Goal: Task Accomplishment & Management: Use online tool/utility

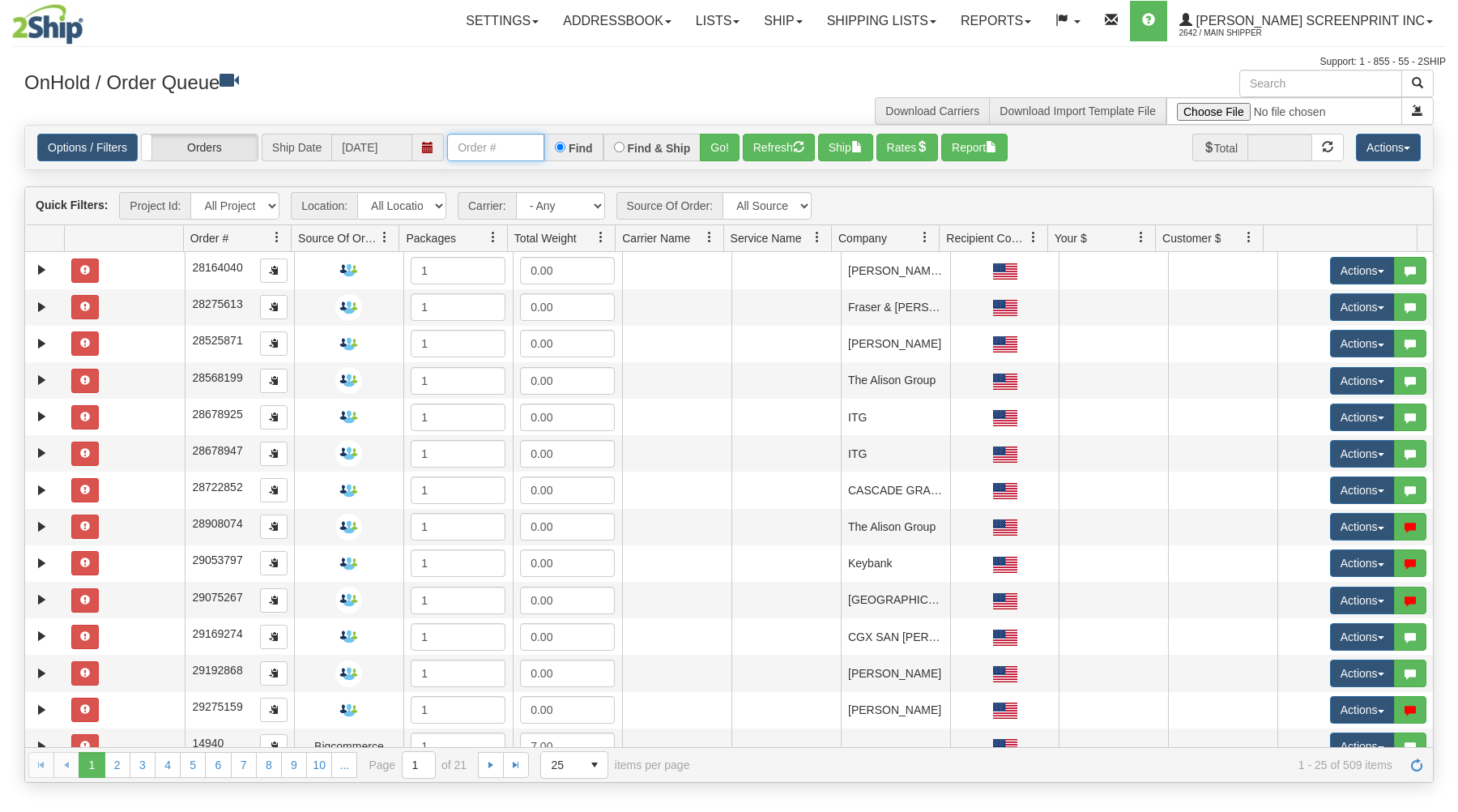
click at [493, 150] on input "text" at bounding box center [496, 148] width 97 height 28
type input "31631143"
click at [719, 150] on button "Go!" at bounding box center [719, 148] width 39 height 28
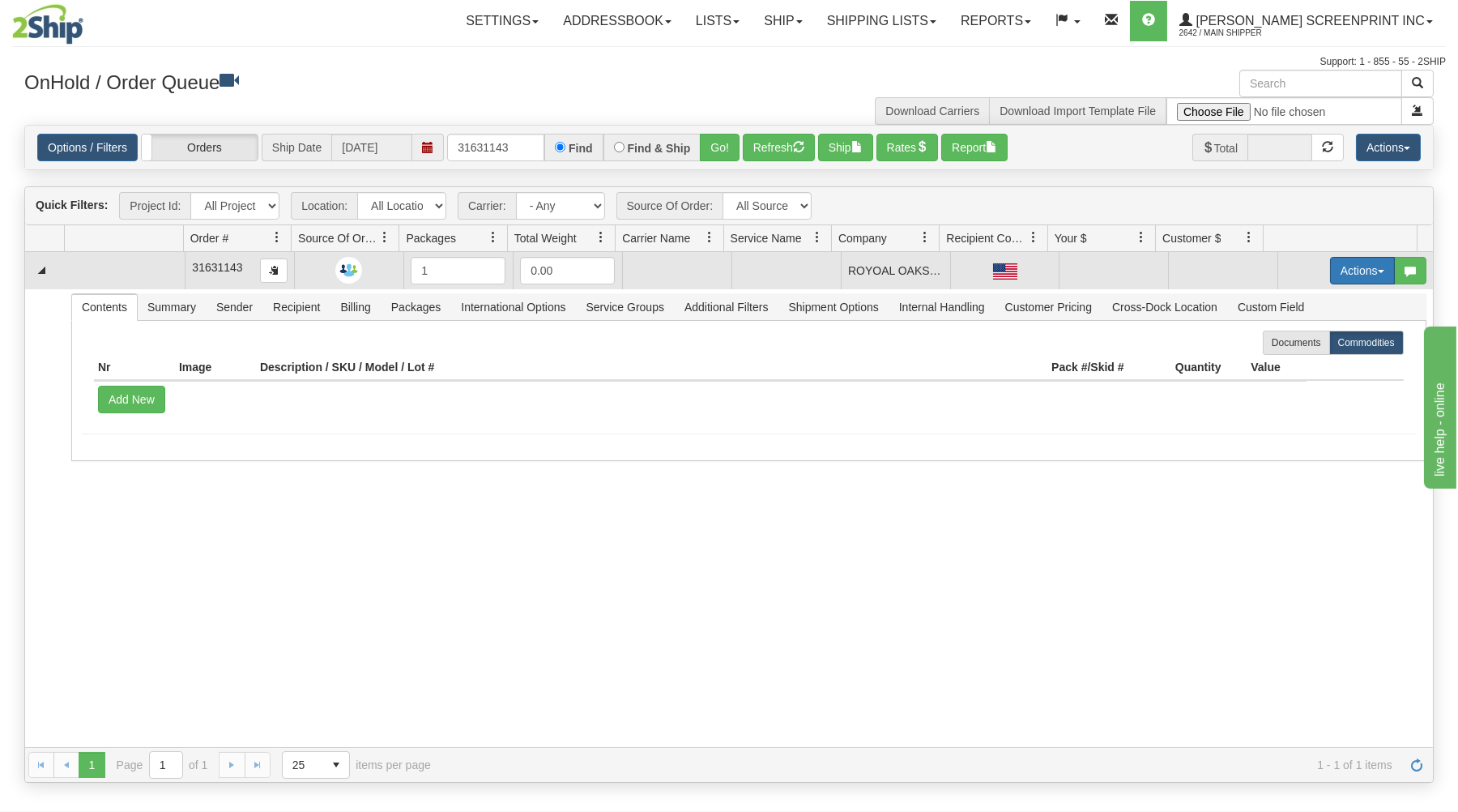
click at [1356, 266] on button "Actions" at bounding box center [1363, 271] width 65 height 28
click at [1308, 302] on link "Open" at bounding box center [1330, 302] width 129 height 21
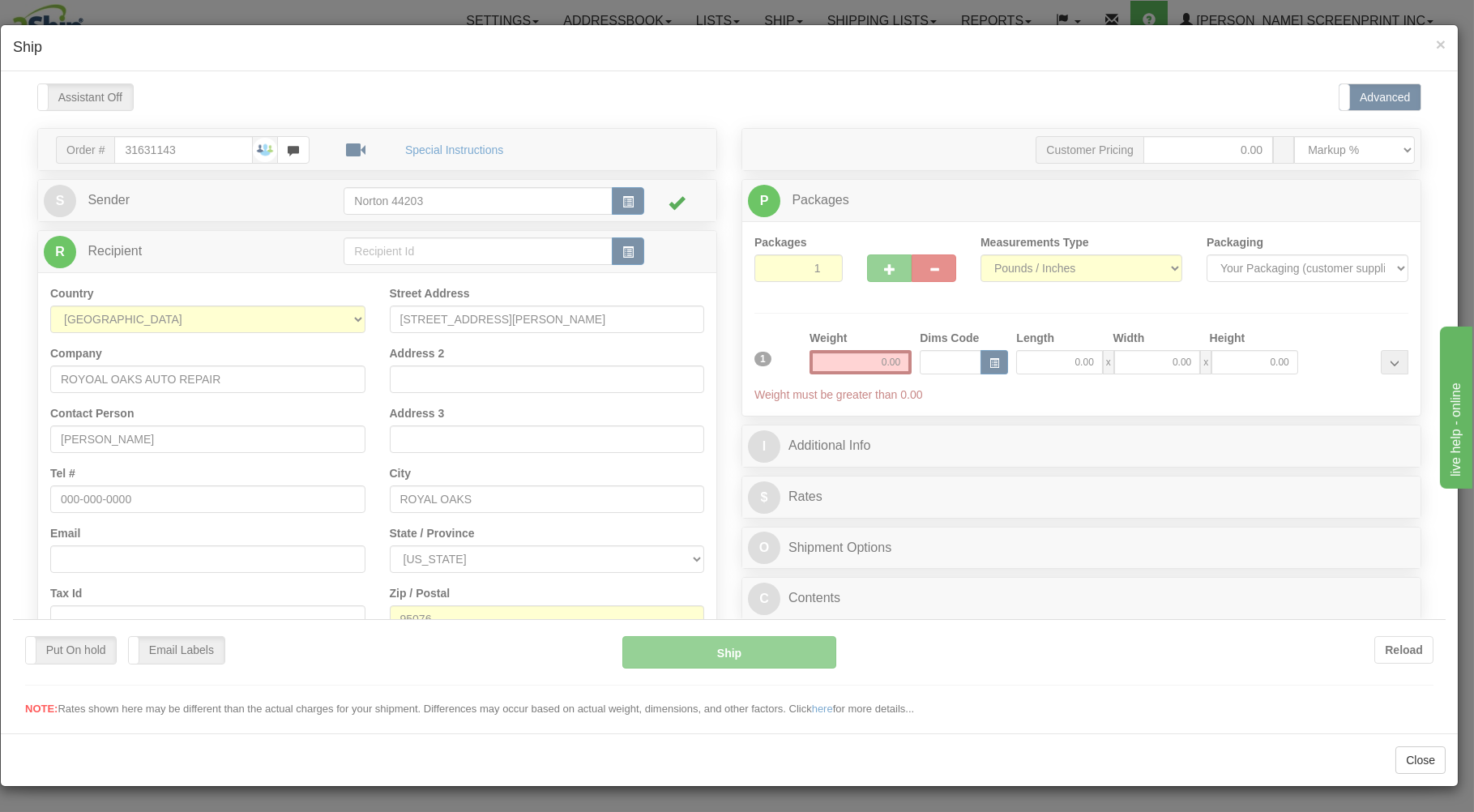
type input "12.80"
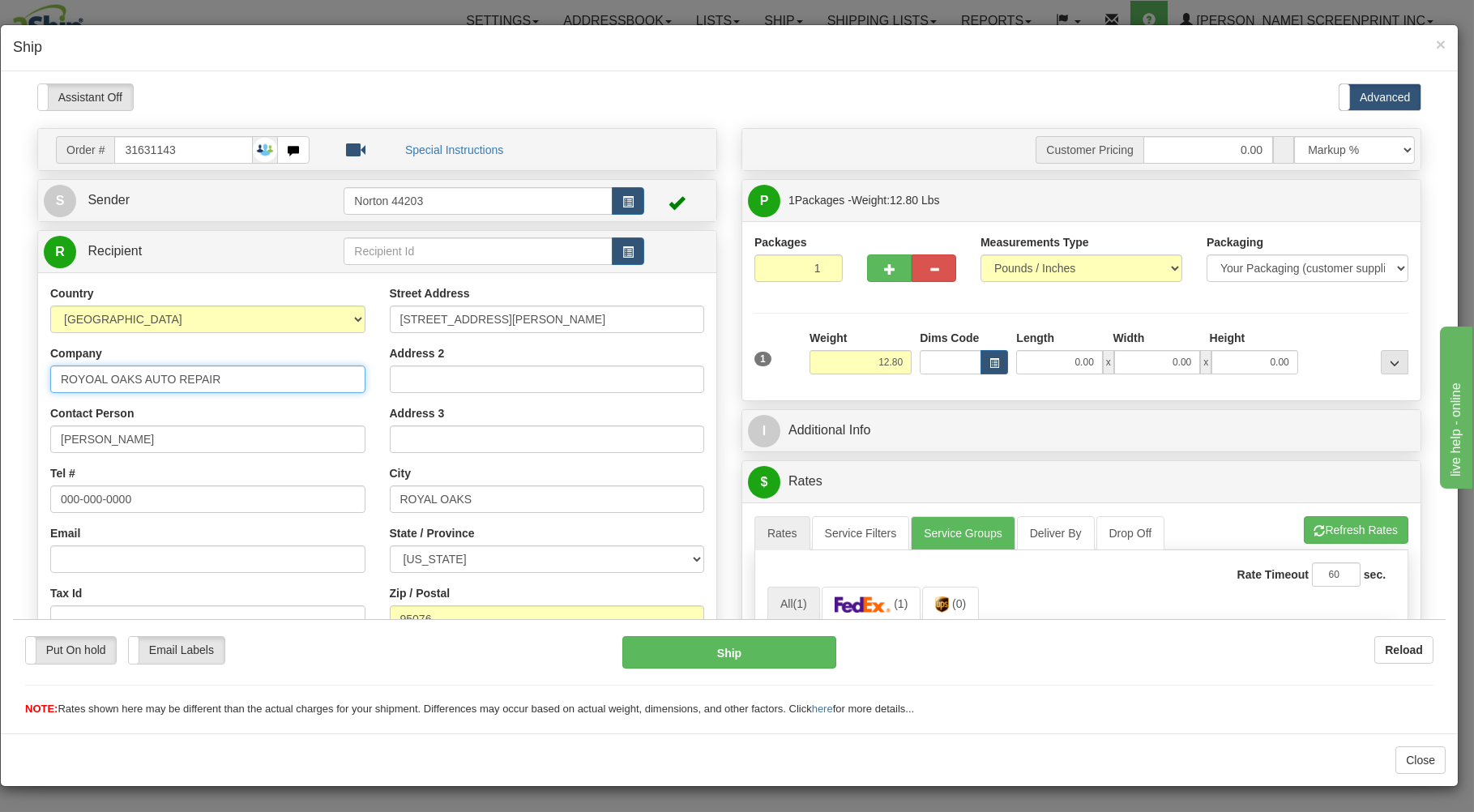
click at [108, 378] on input "ROYOAL OAKS AUTO REPAIR" at bounding box center [207, 378] width 316 height 28
type input "ROYAL OAKS AUTO REPAIR"
click at [1065, 366] on input "0.00" at bounding box center [1059, 361] width 86 height 24
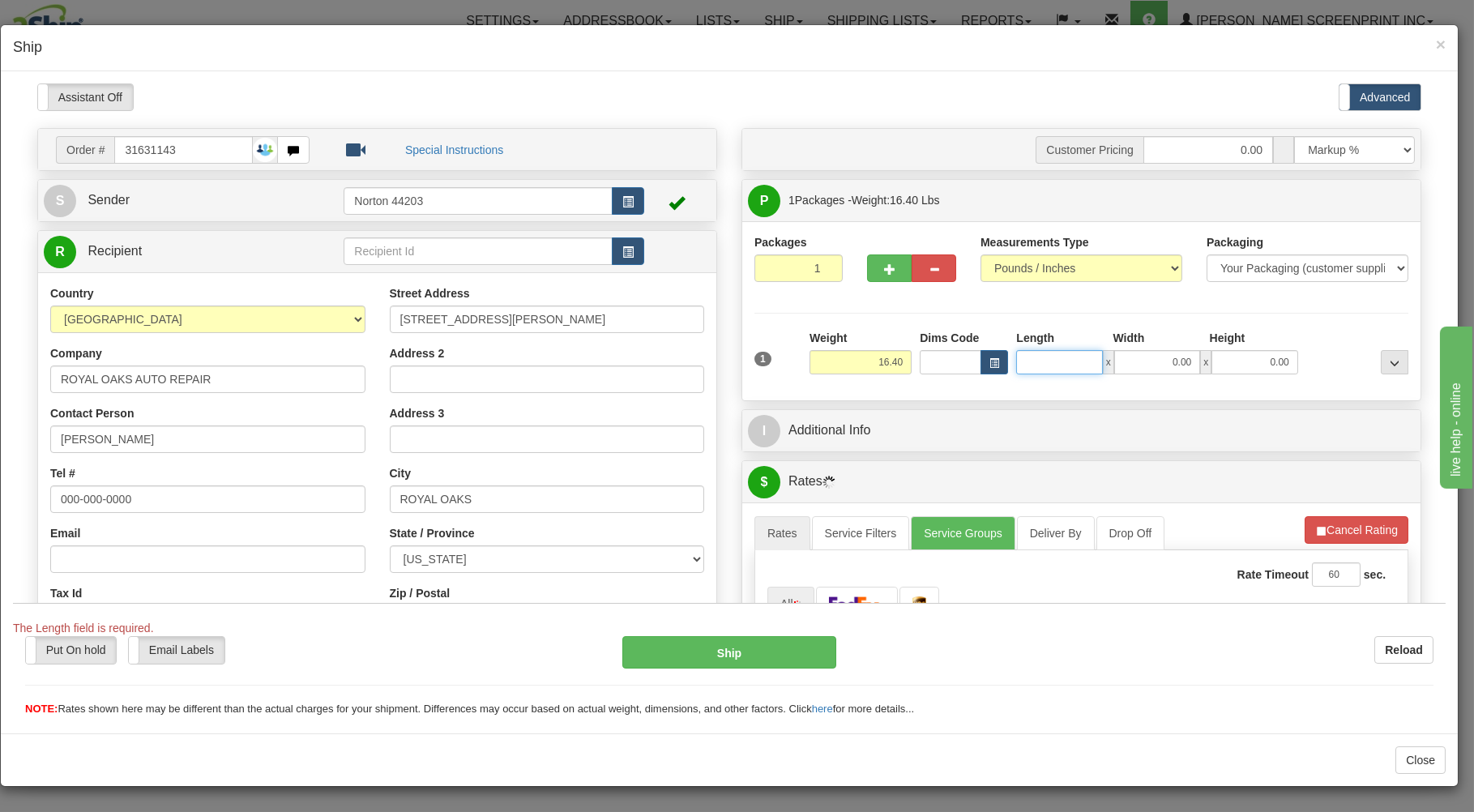
type input "16.45"
type input "26.00"
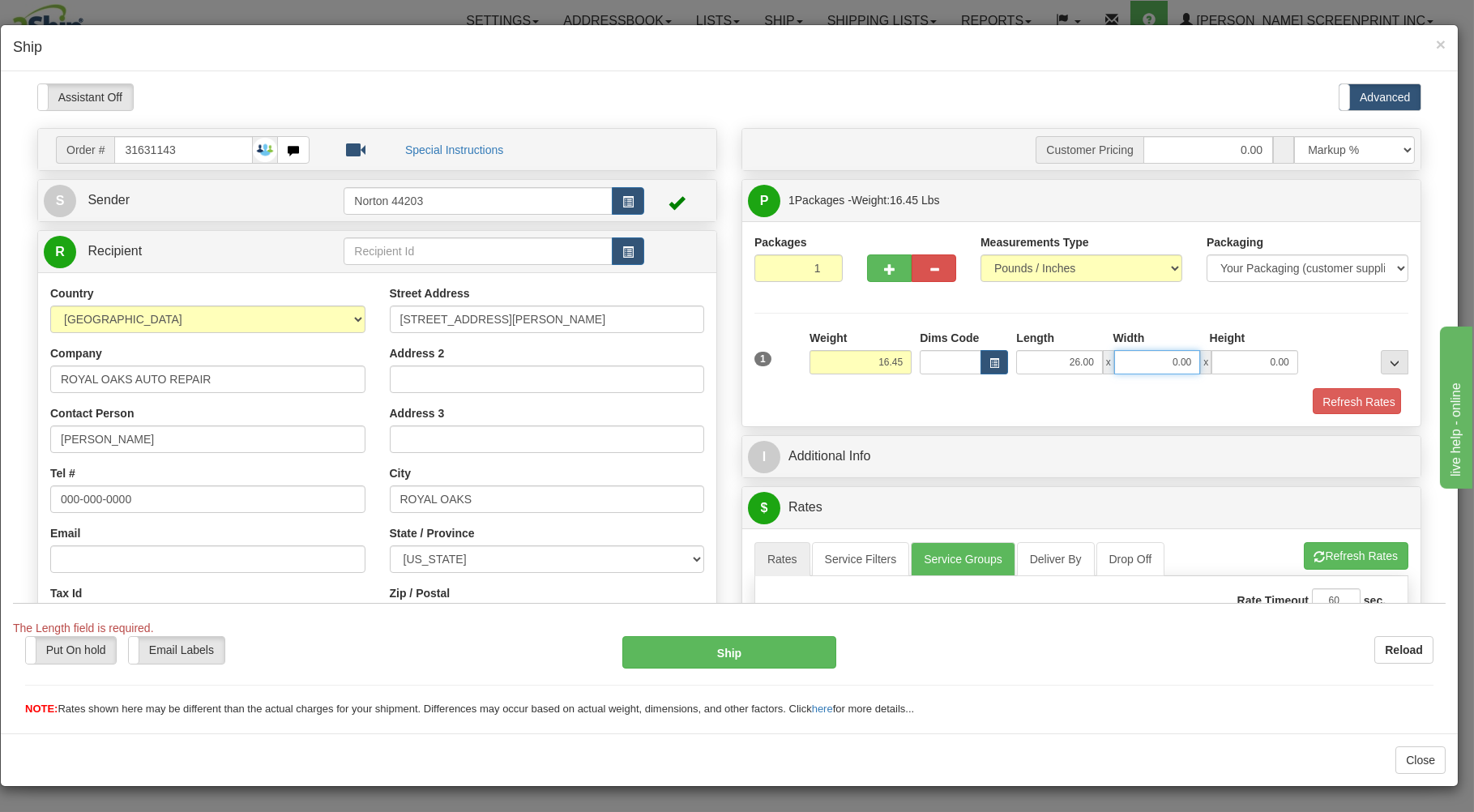
type input "2"
type input "12.80"
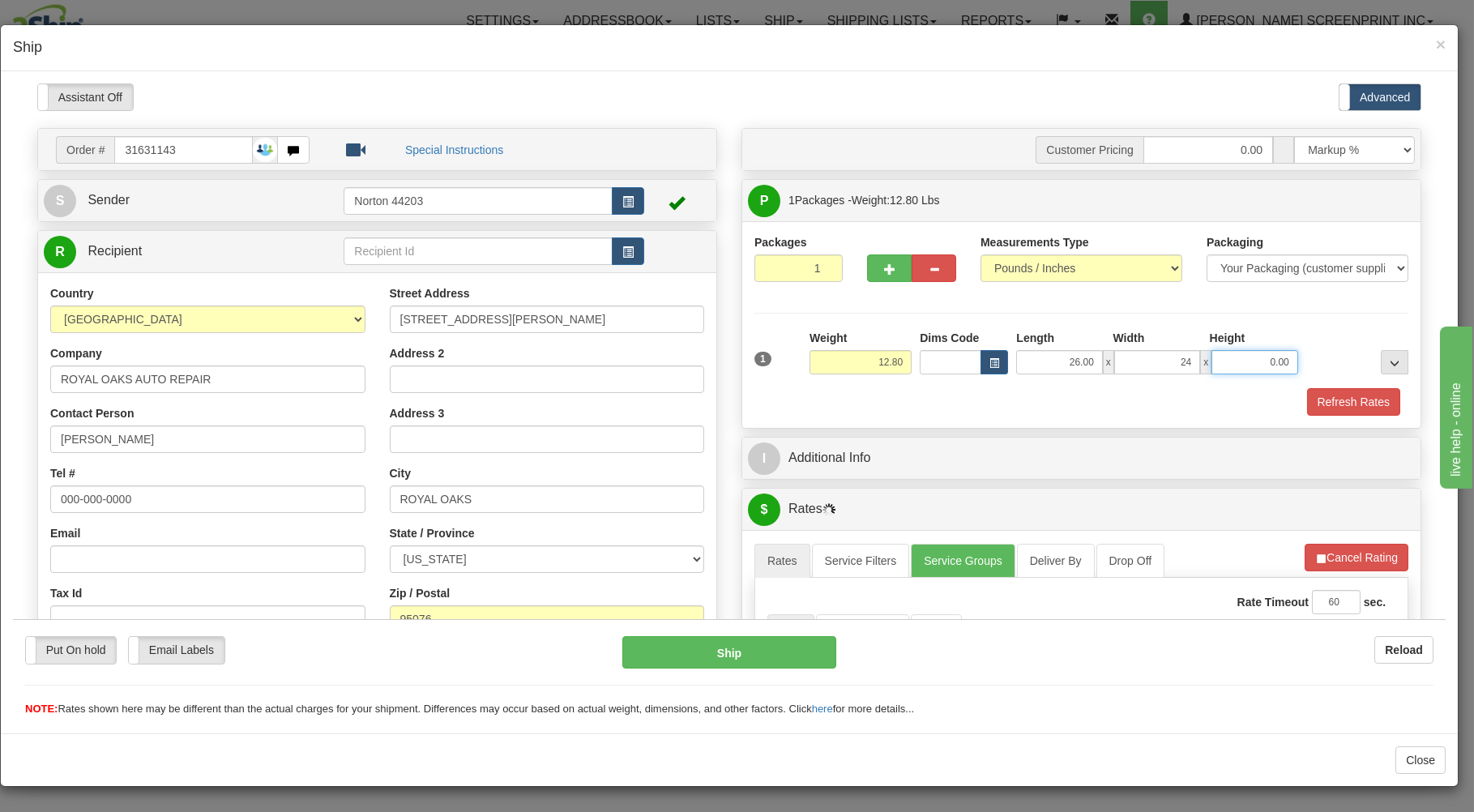
type input "24.00"
type input "12.55"
type input "6"
type input "12.80"
type input "6.00"
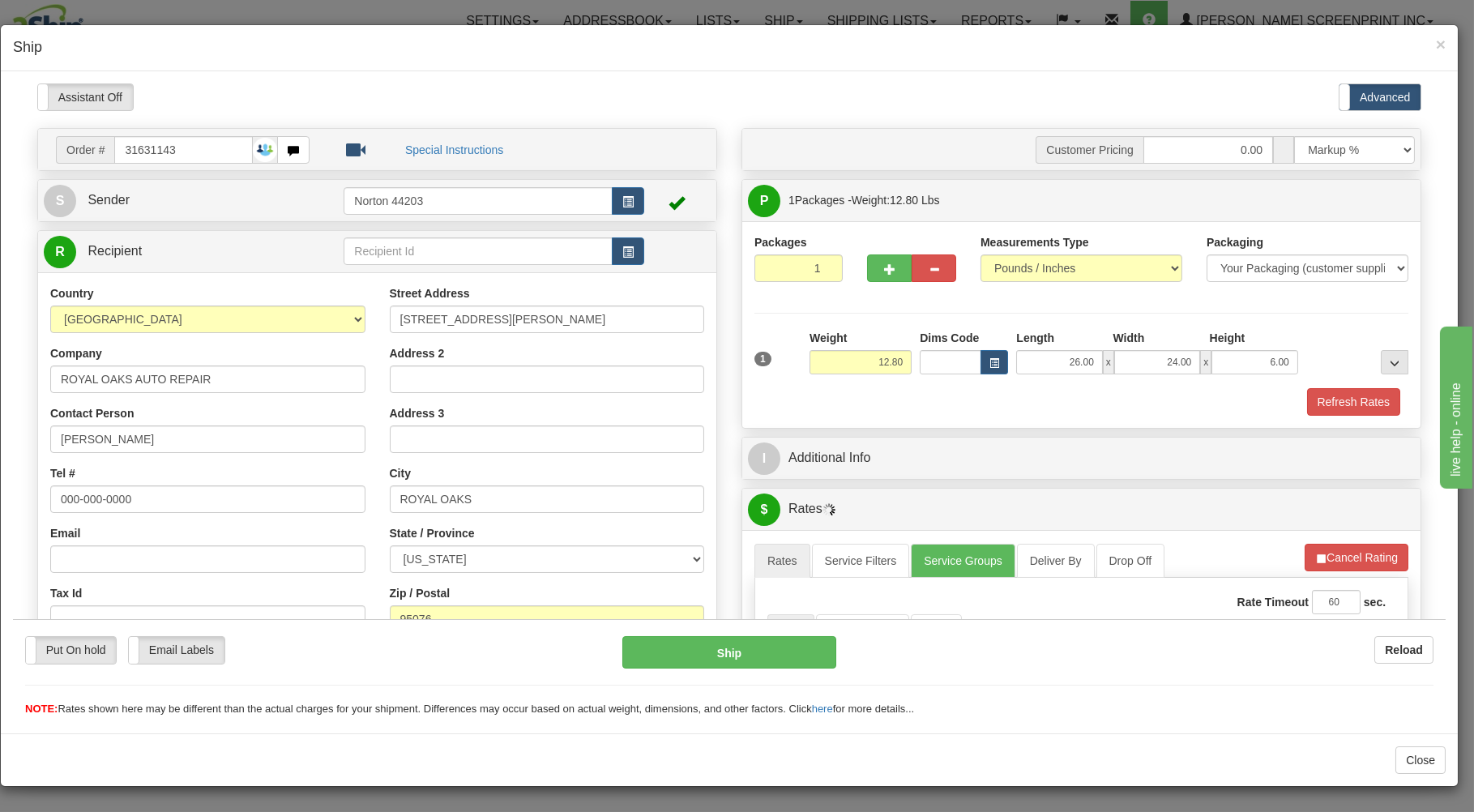
click at [1046, 413] on div "Refresh Rates" at bounding box center [1081, 401] width 662 height 28
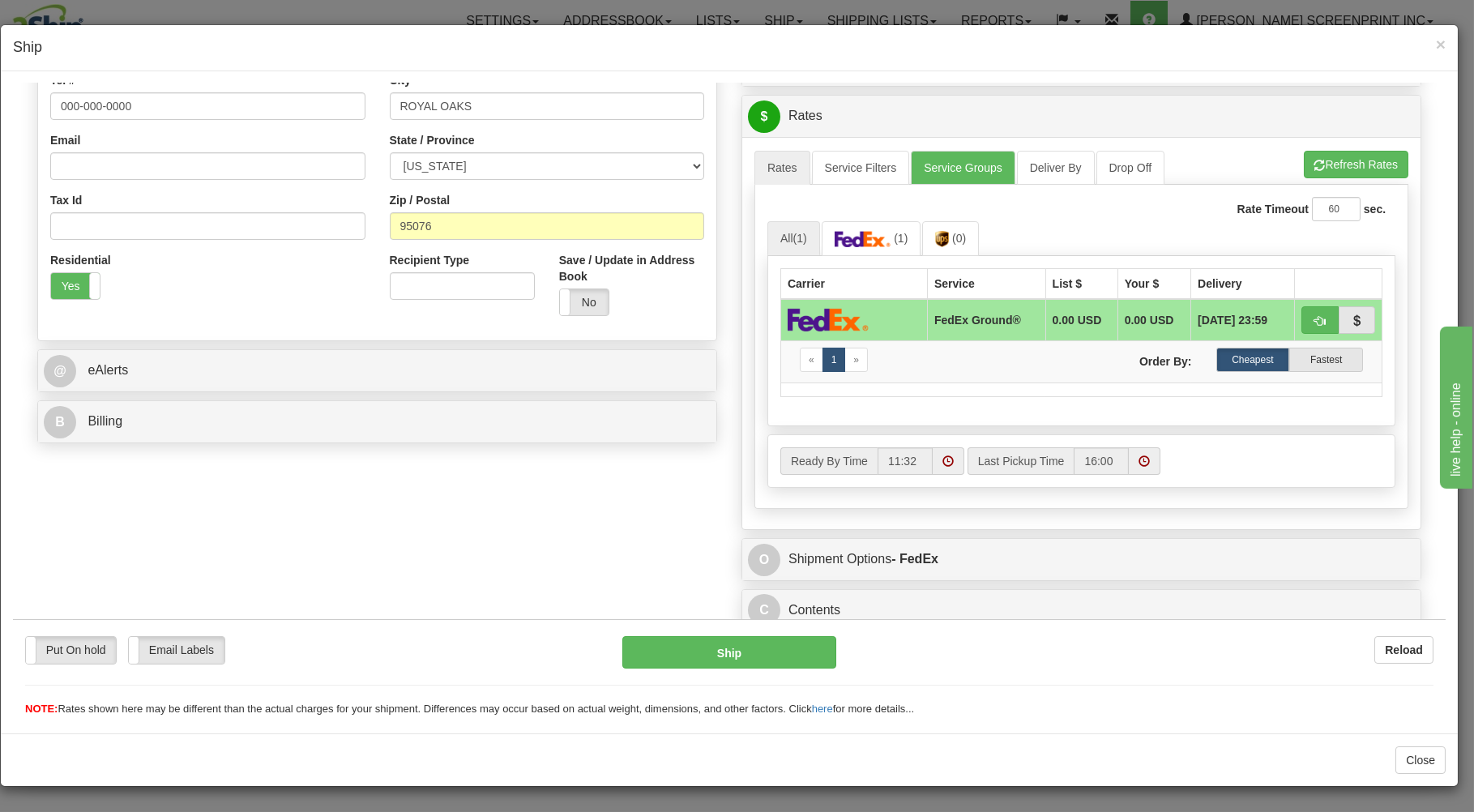
scroll to position [404, 0]
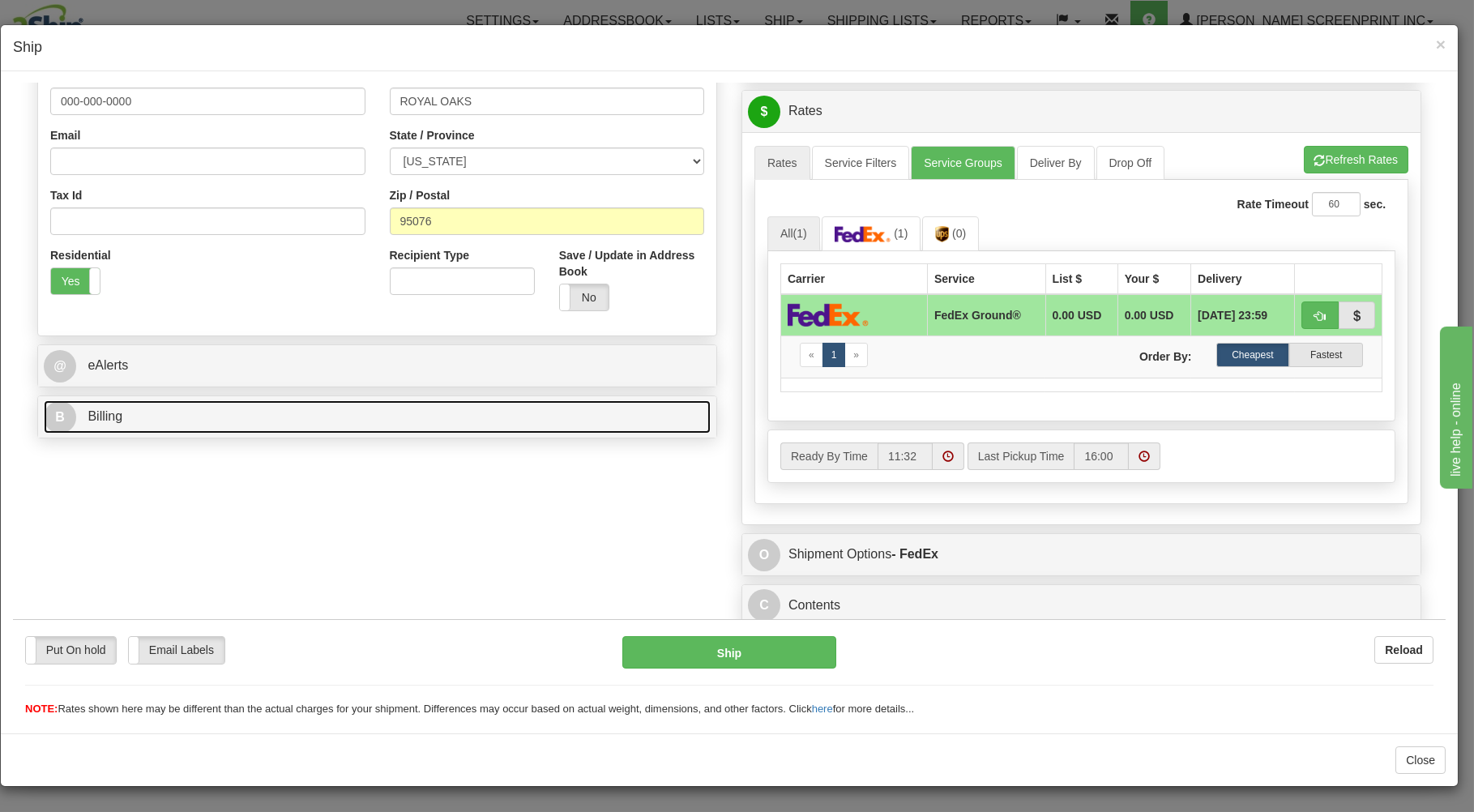
click at [530, 404] on link "B Billing" at bounding box center [377, 416] width 667 height 33
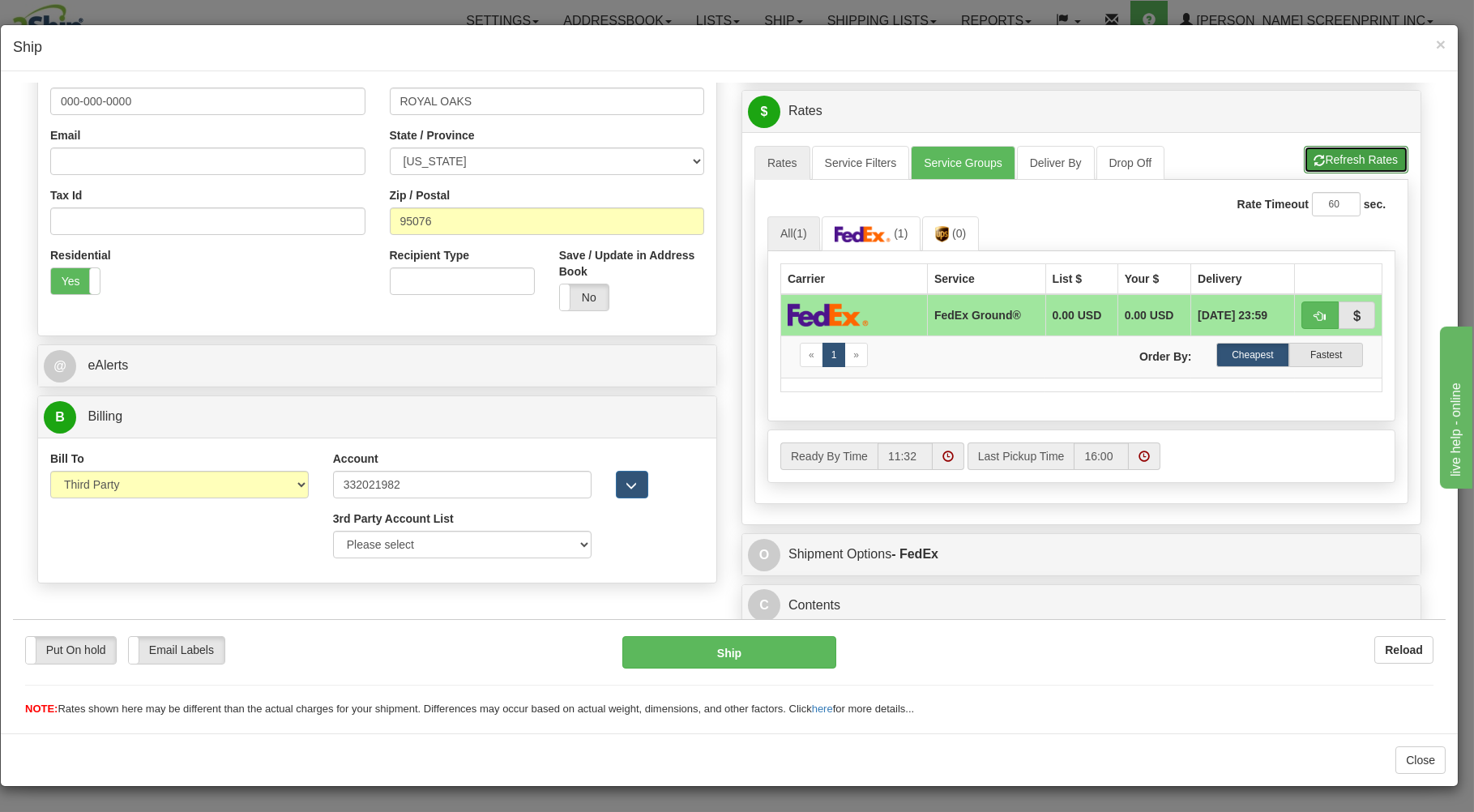
click at [1340, 149] on button "Refresh Rates" at bounding box center [1356, 159] width 105 height 28
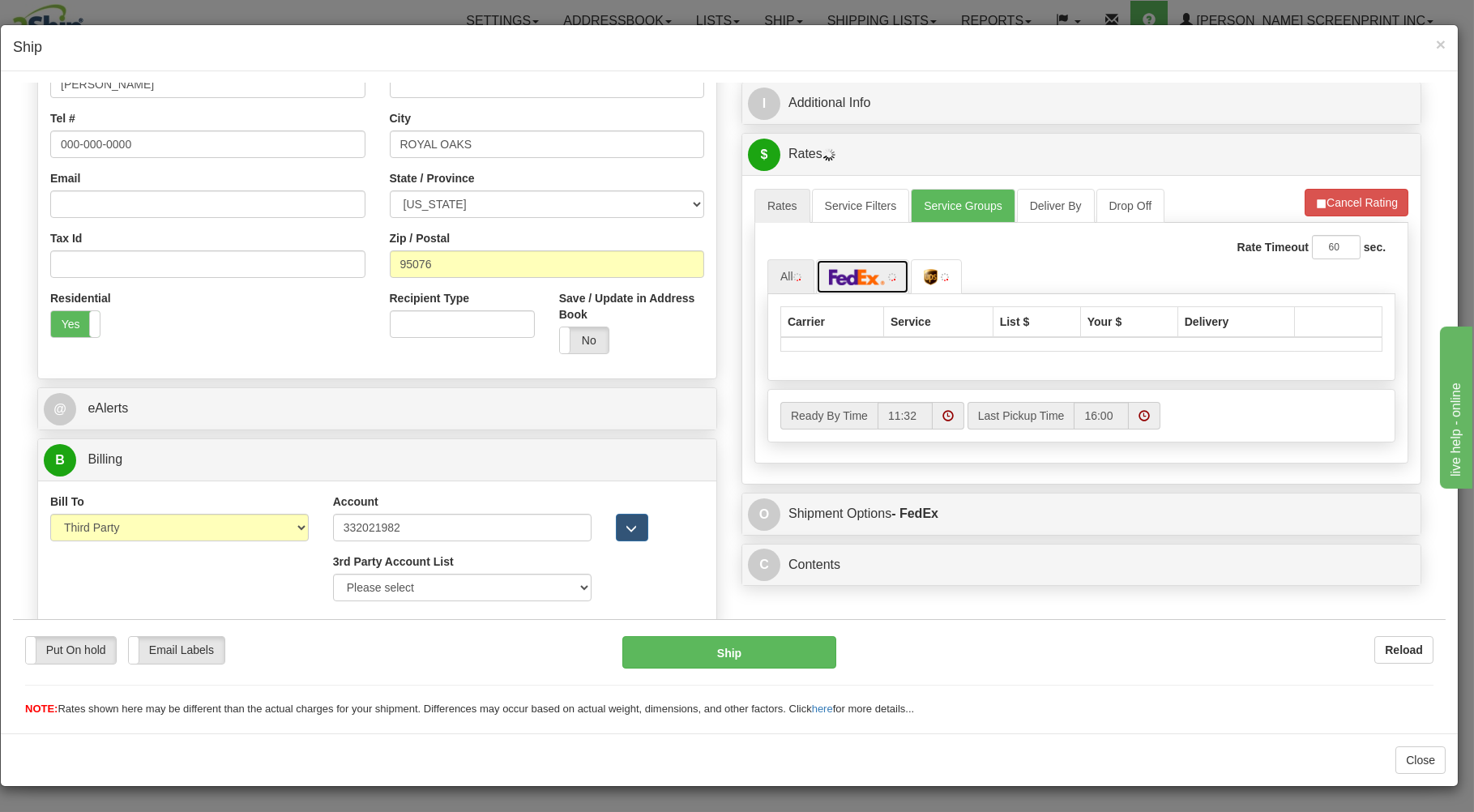
click at [864, 271] on img at bounding box center [857, 276] width 57 height 17
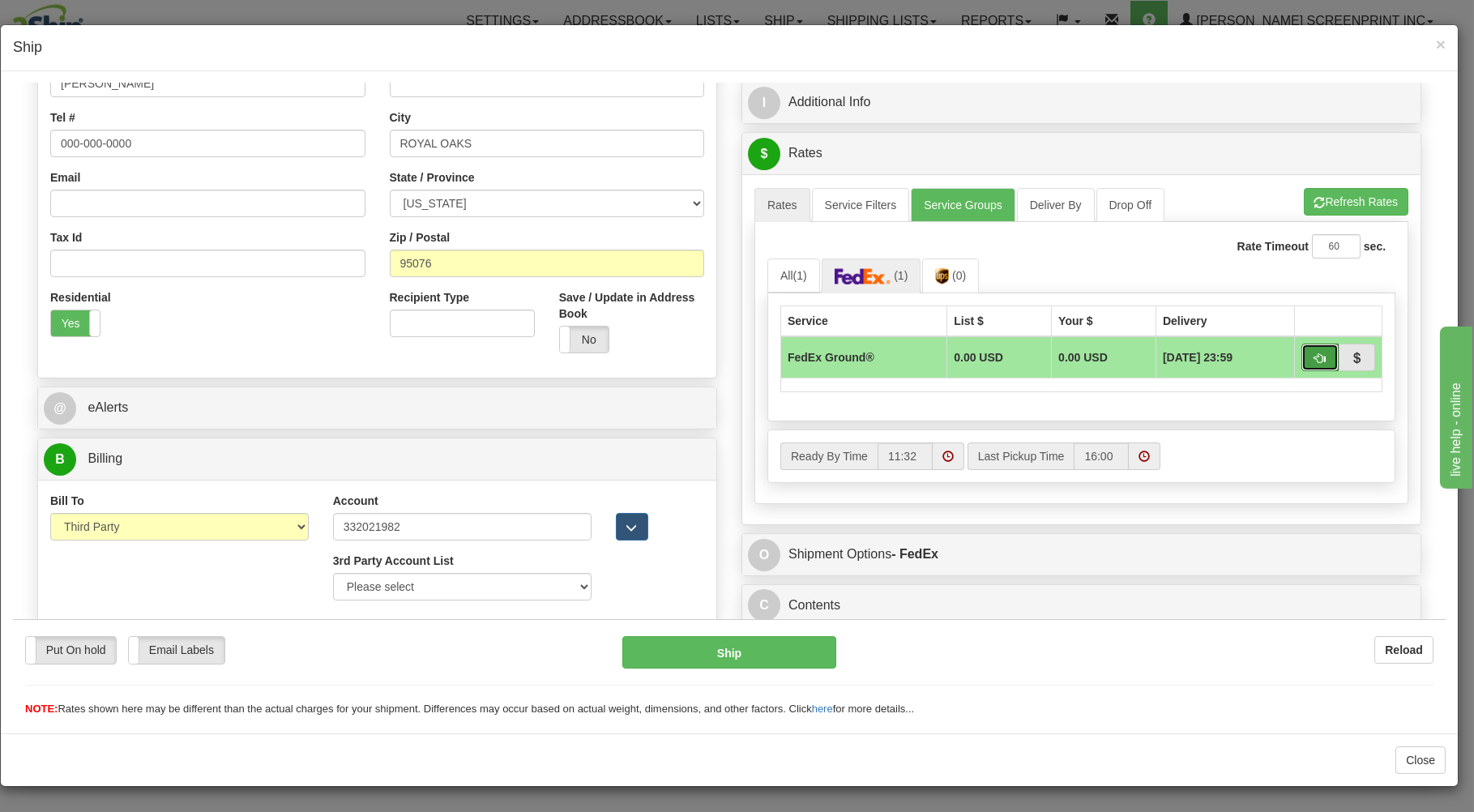
click at [1305, 348] on button "button" at bounding box center [1319, 357] width 38 height 28
type input "92"
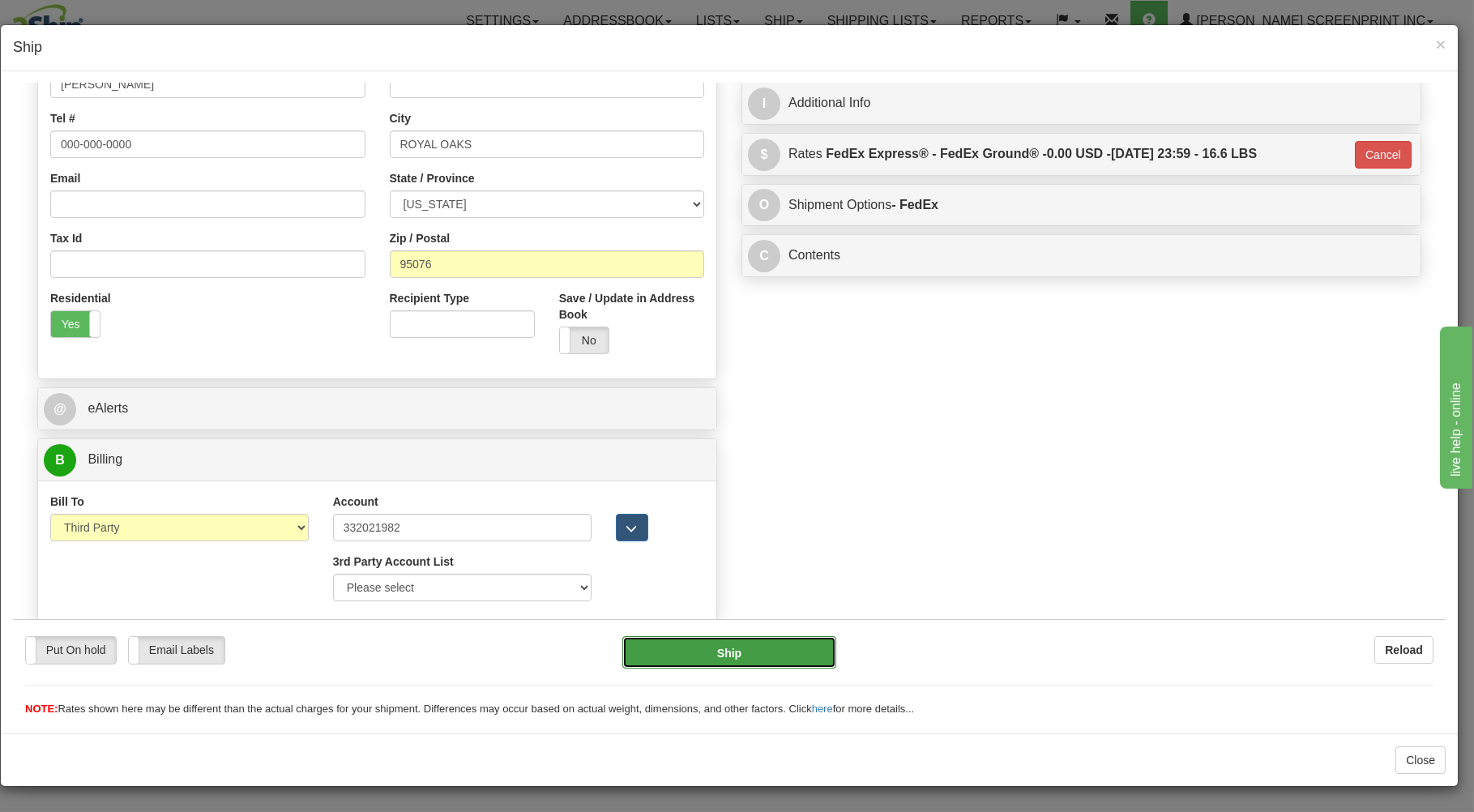
click at [738, 648] on button "Ship" at bounding box center [730, 651] width 215 height 32
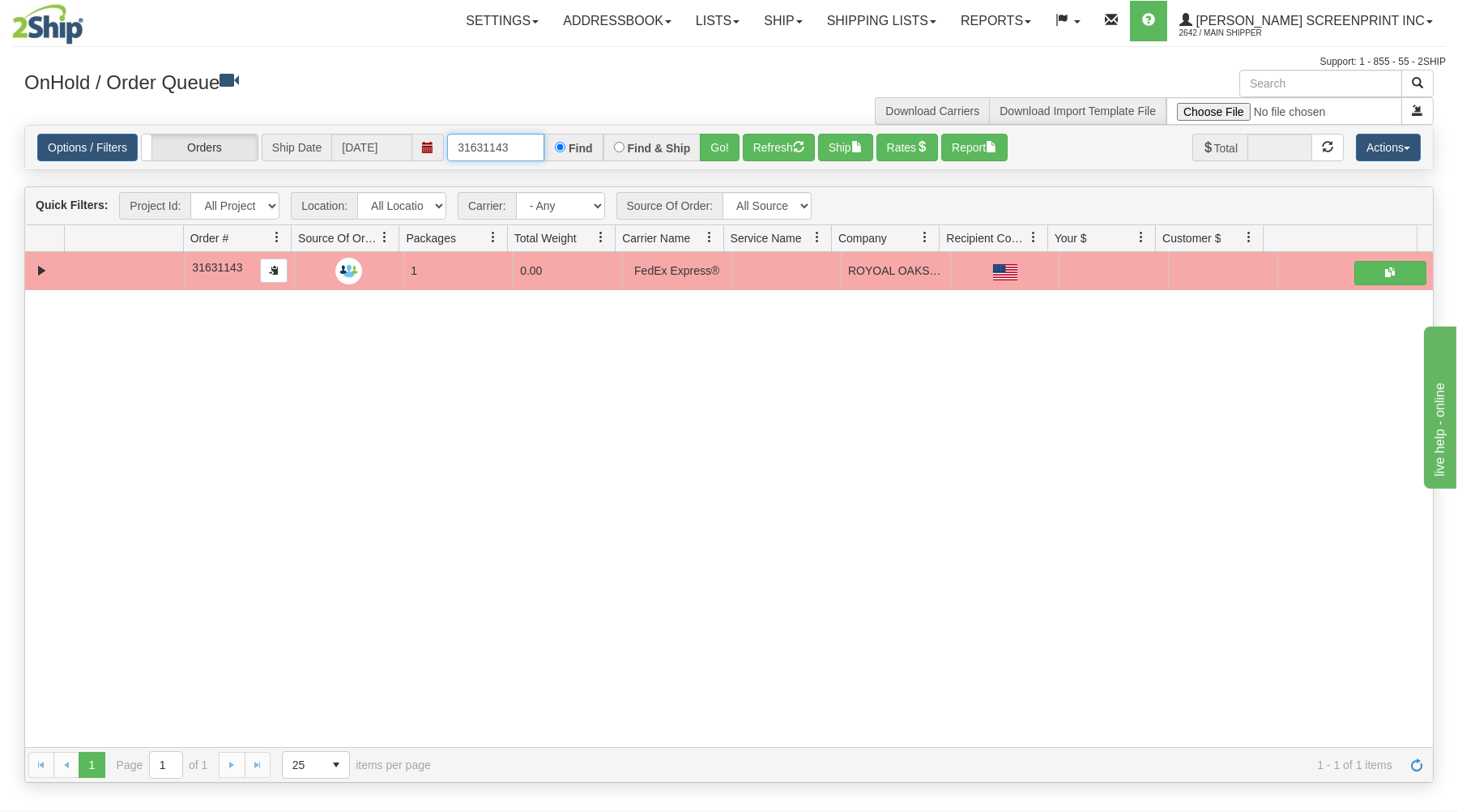
drag, startPoint x: 455, startPoint y: 149, endPoint x: 579, endPoint y: 148, distance: 124.0
click at [579, 148] on div "31631143 Find Find & Ship Go!" at bounding box center [594, 148] width 293 height 28
type input "31635293"
click at [714, 138] on button "Go!" at bounding box center [719, 148] width 39 height 28
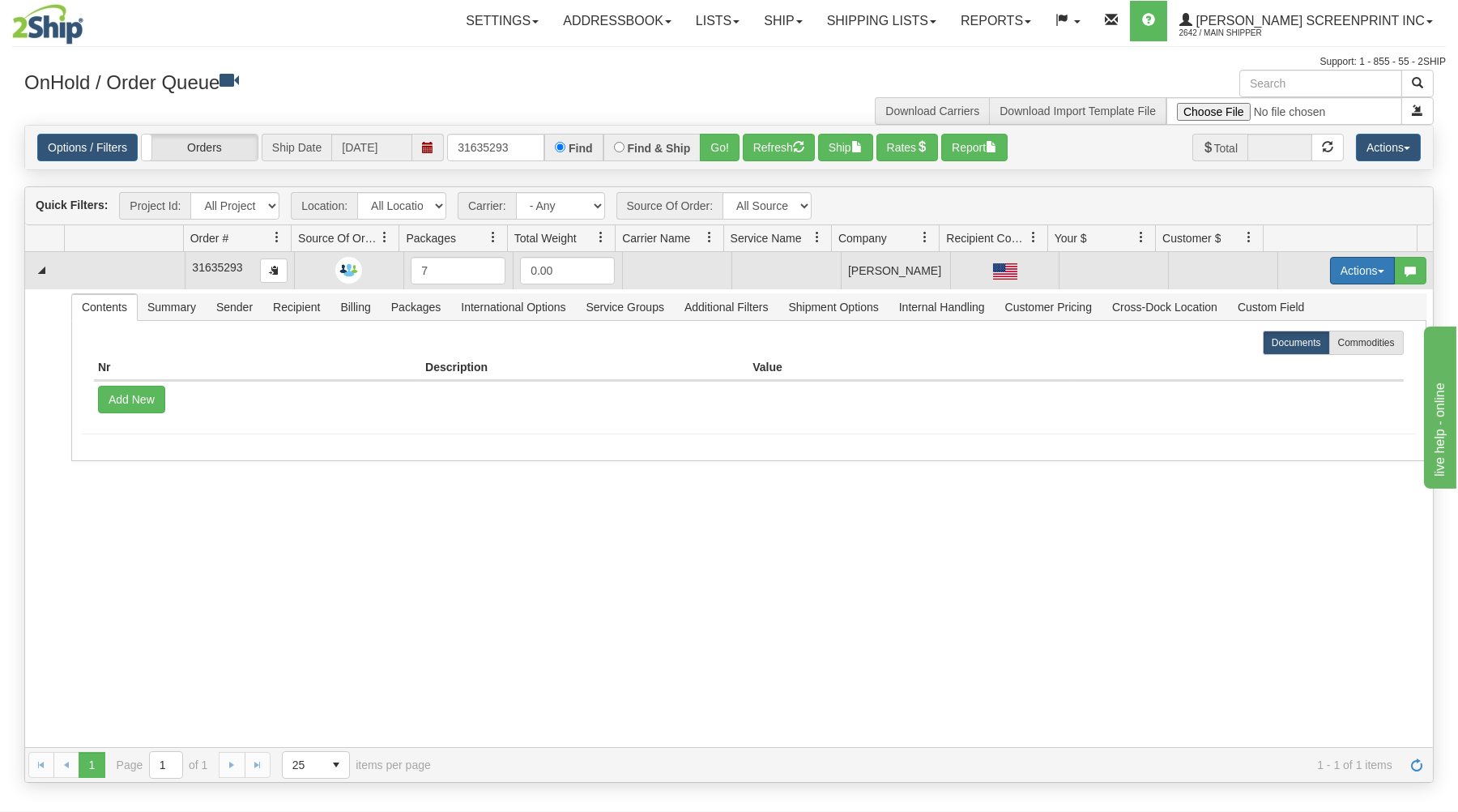
click at [1330, 262] on button "Actions" at bounding box center [1363, 271] width 65 height 28
click at [1281, 300] on span "Open" at bounding box center [1300, 301] width 38 height 13
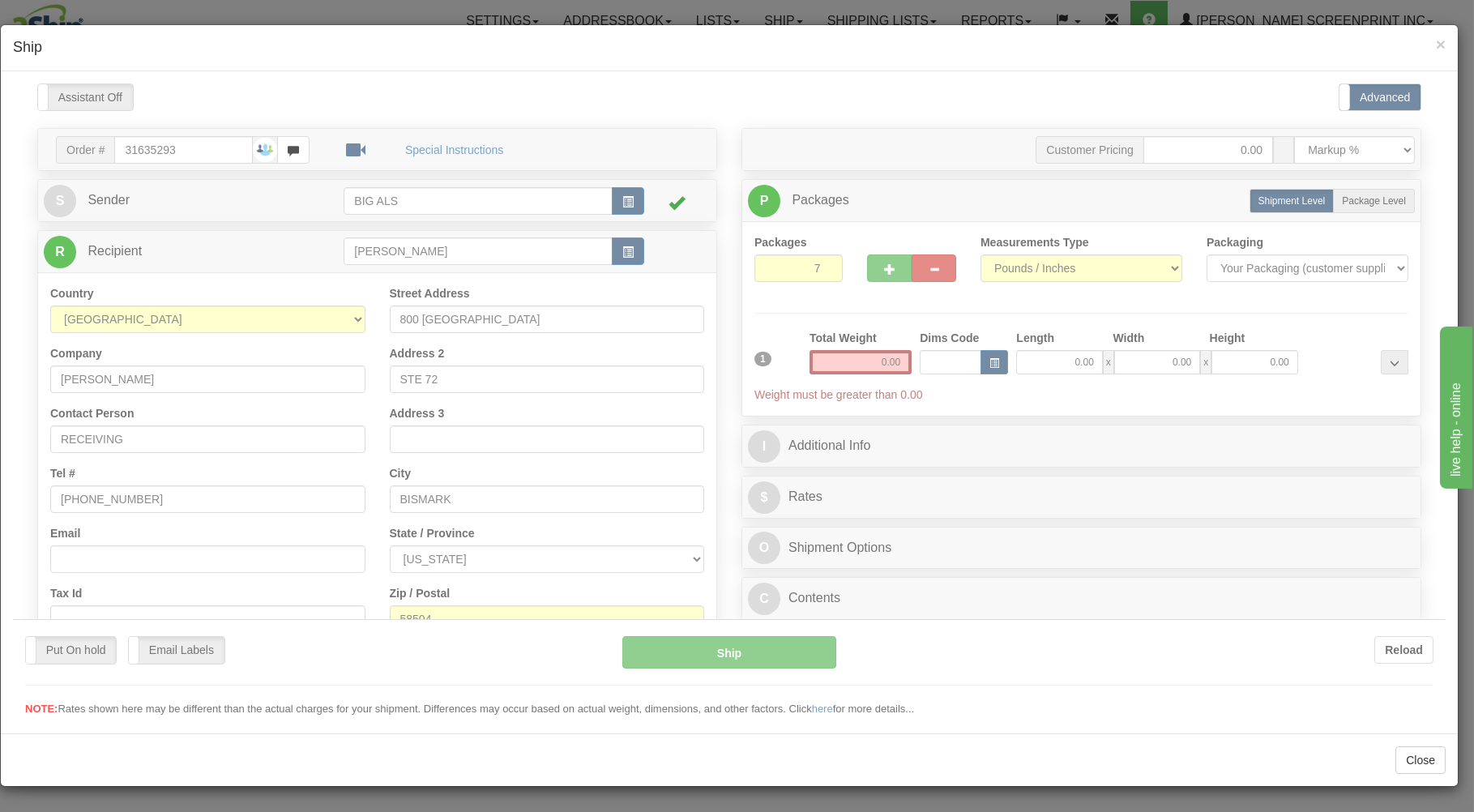
scroll to position [0, 0]
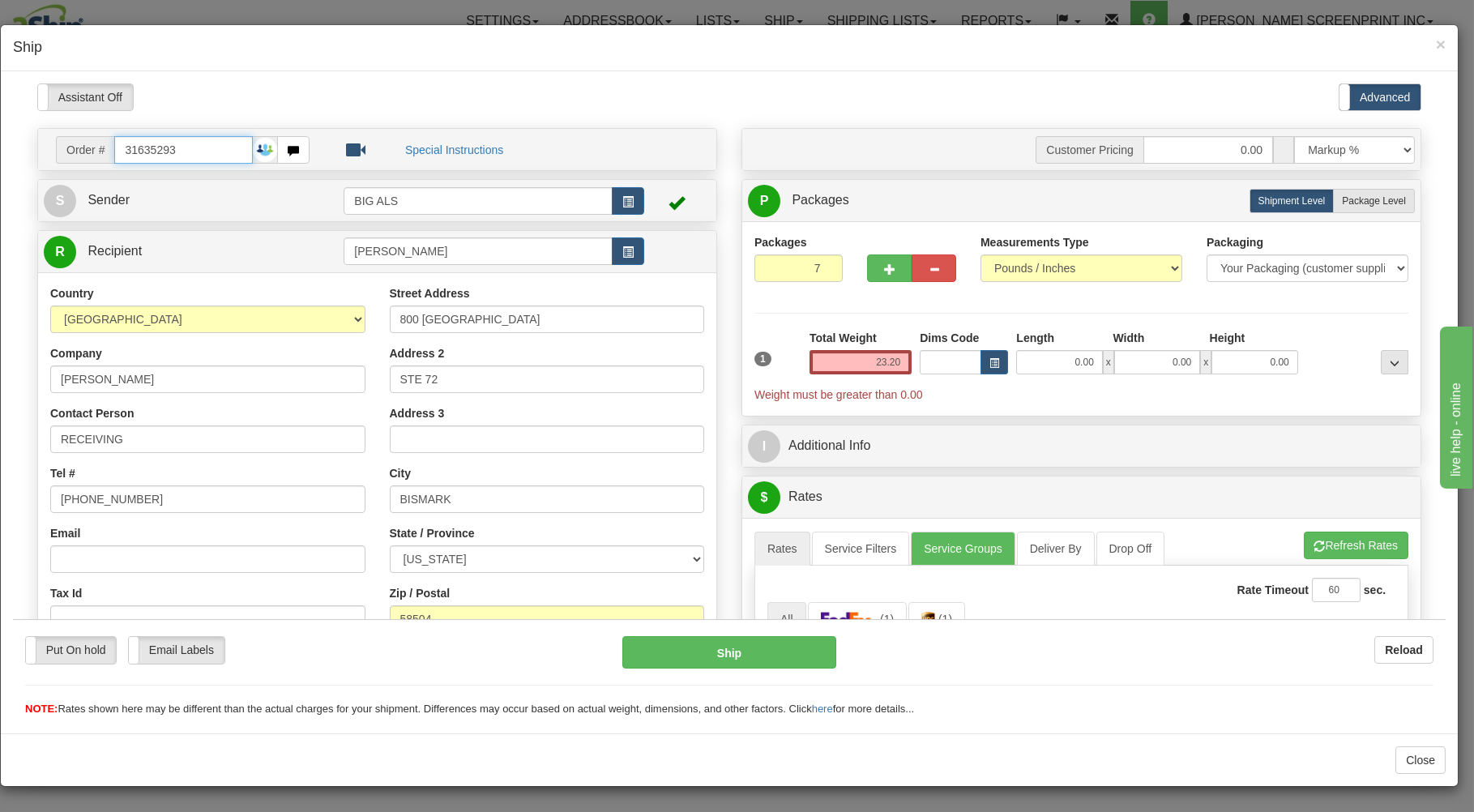
type input "0.00"
click at [1037, 364] on input "0.00" at bounding box center [1059, 361] width 86 height 24
type input "27.00"
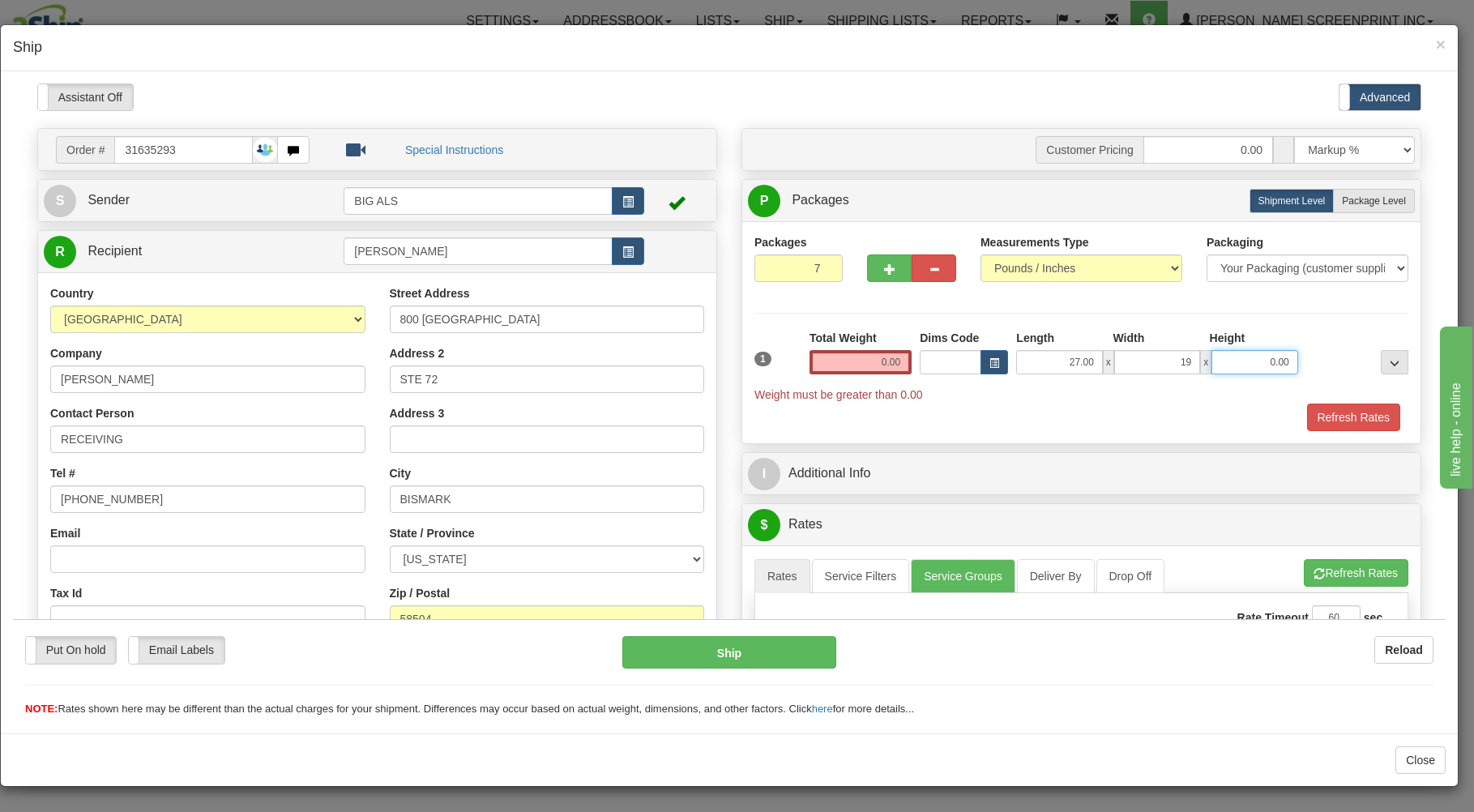
type input "19.00"
drag, startPoint x: 1367, startPoint y: 193, endPoint x: 1311, endPoint y: 290, distance: 112.0
click at [1367, 194] on label "Package Level Pack.." at bounding box center [1374, 200] width 82 height 24
radio input "true"
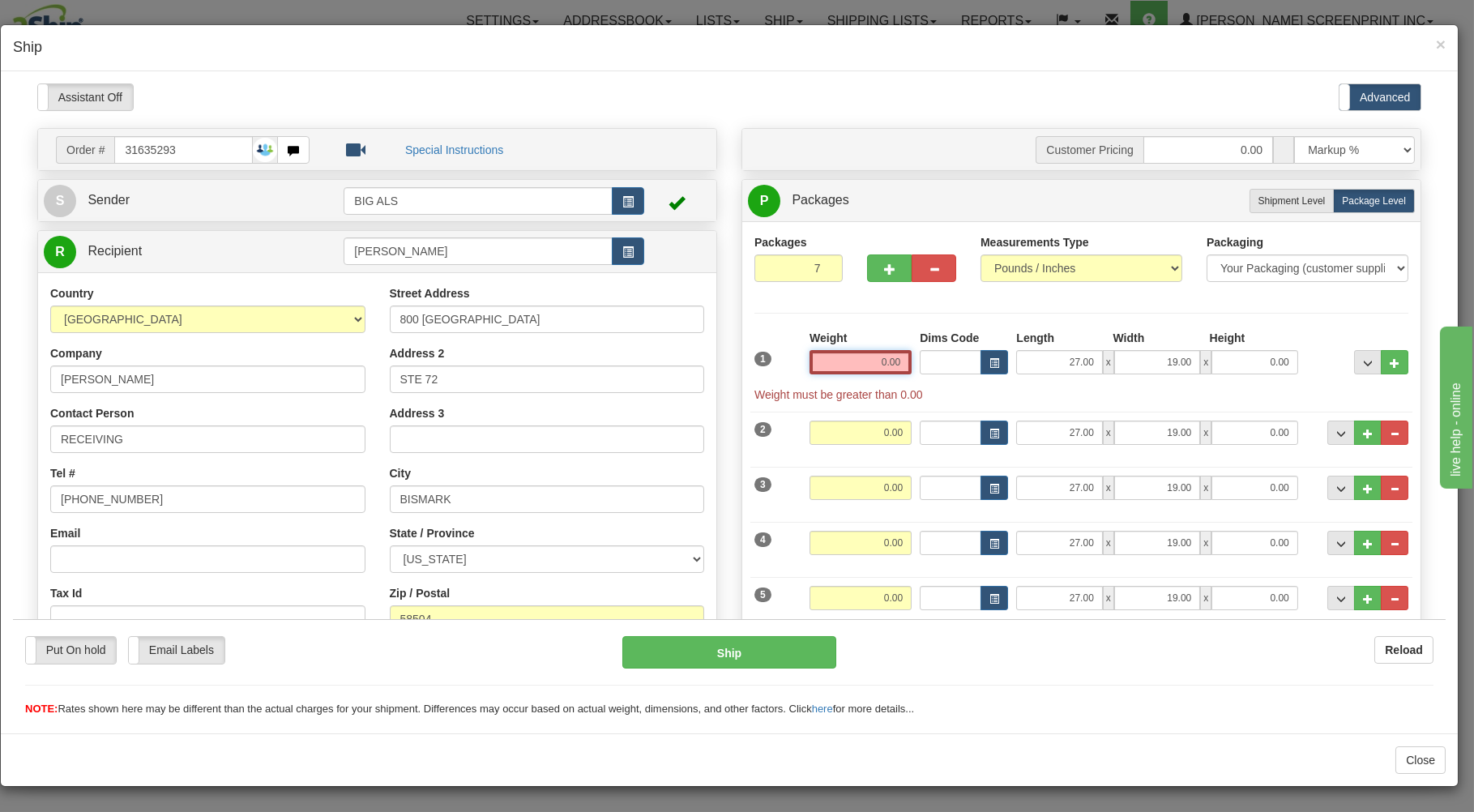
click at [847, 364] on input "0.00" at bounding box center [860, 361] width 102 height 24
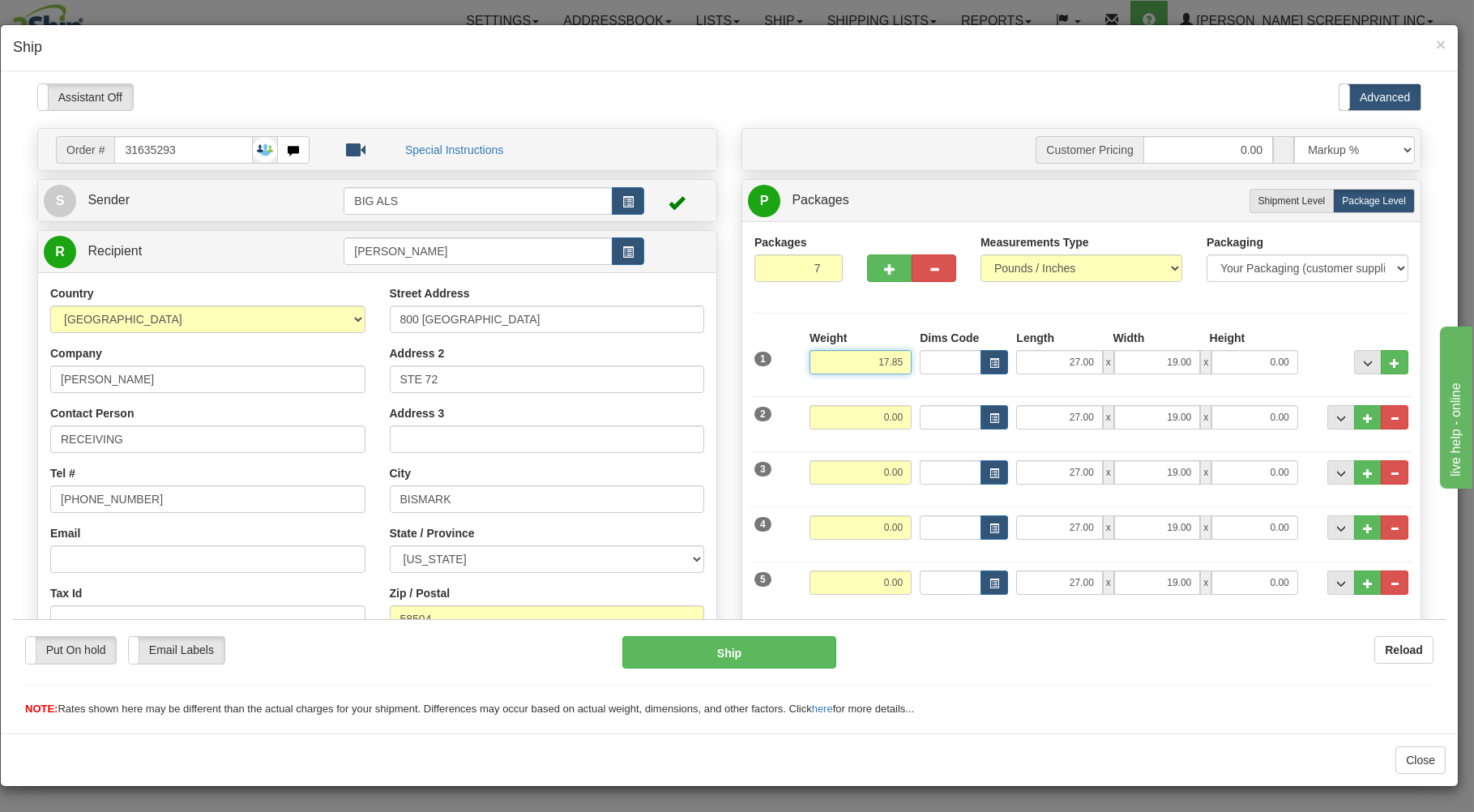
type input "17.85"
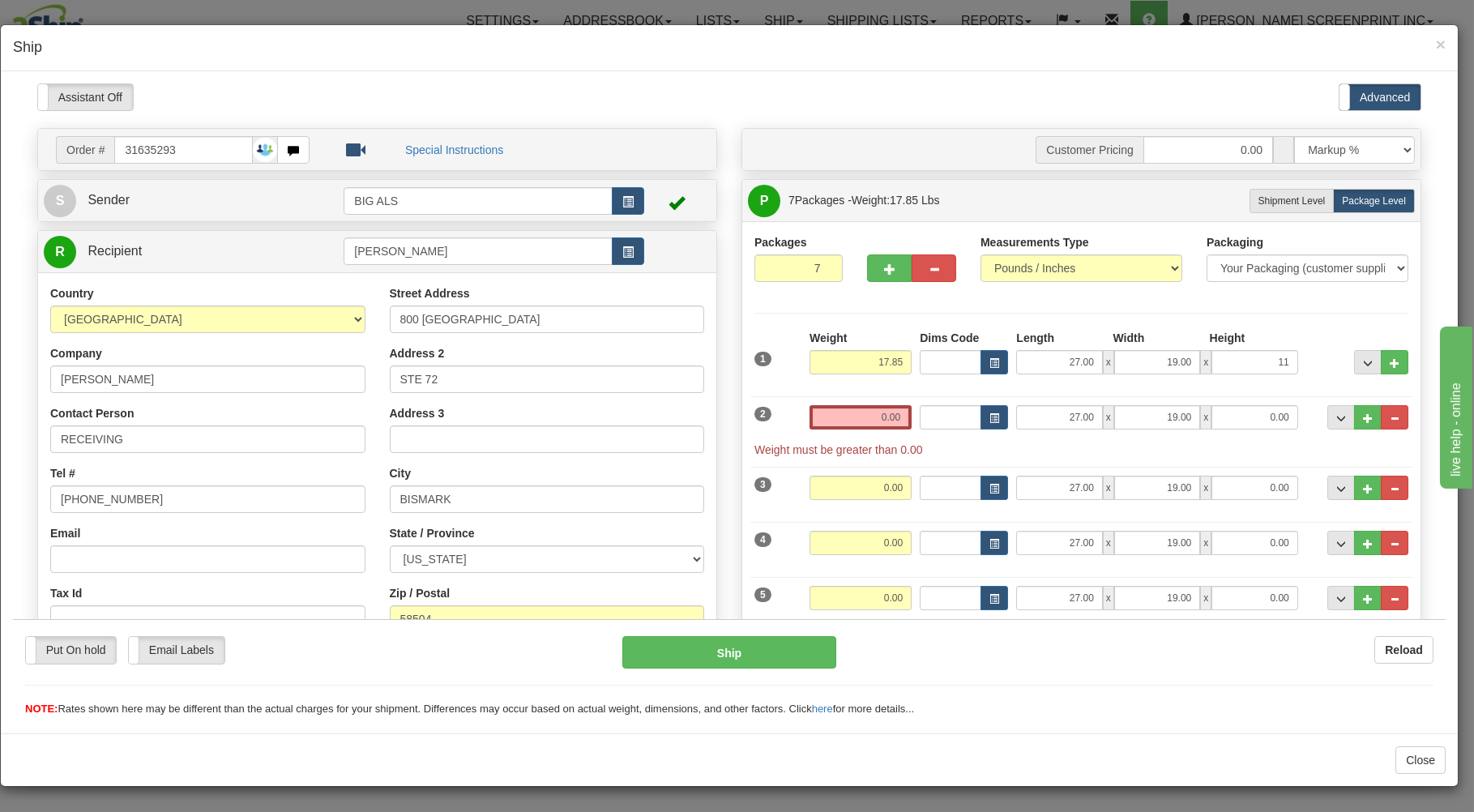
type input "11.00"
click at [824, 422] on input "0.00" at bounding box center [860, 416] width 102 height 24
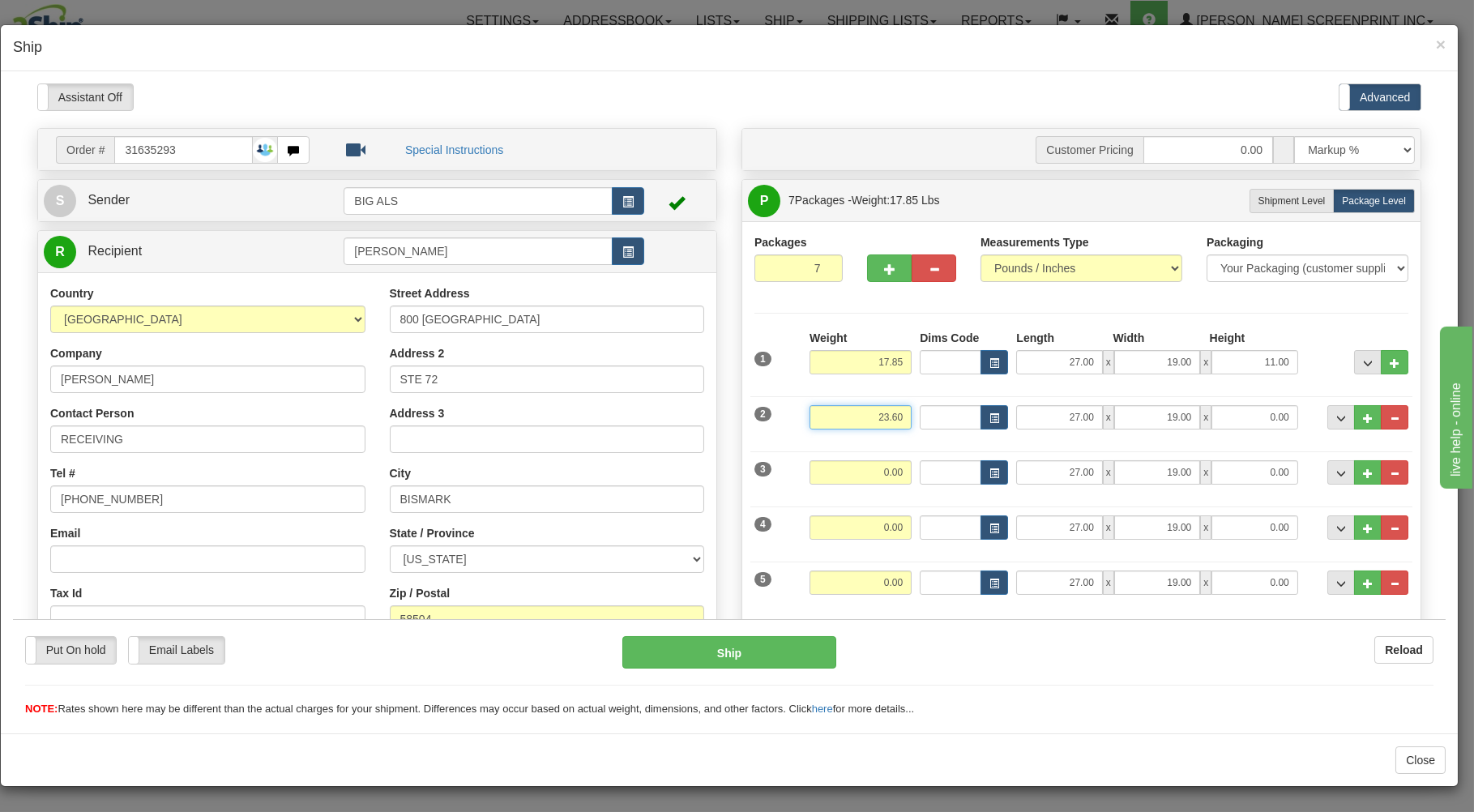
type input "23.60"
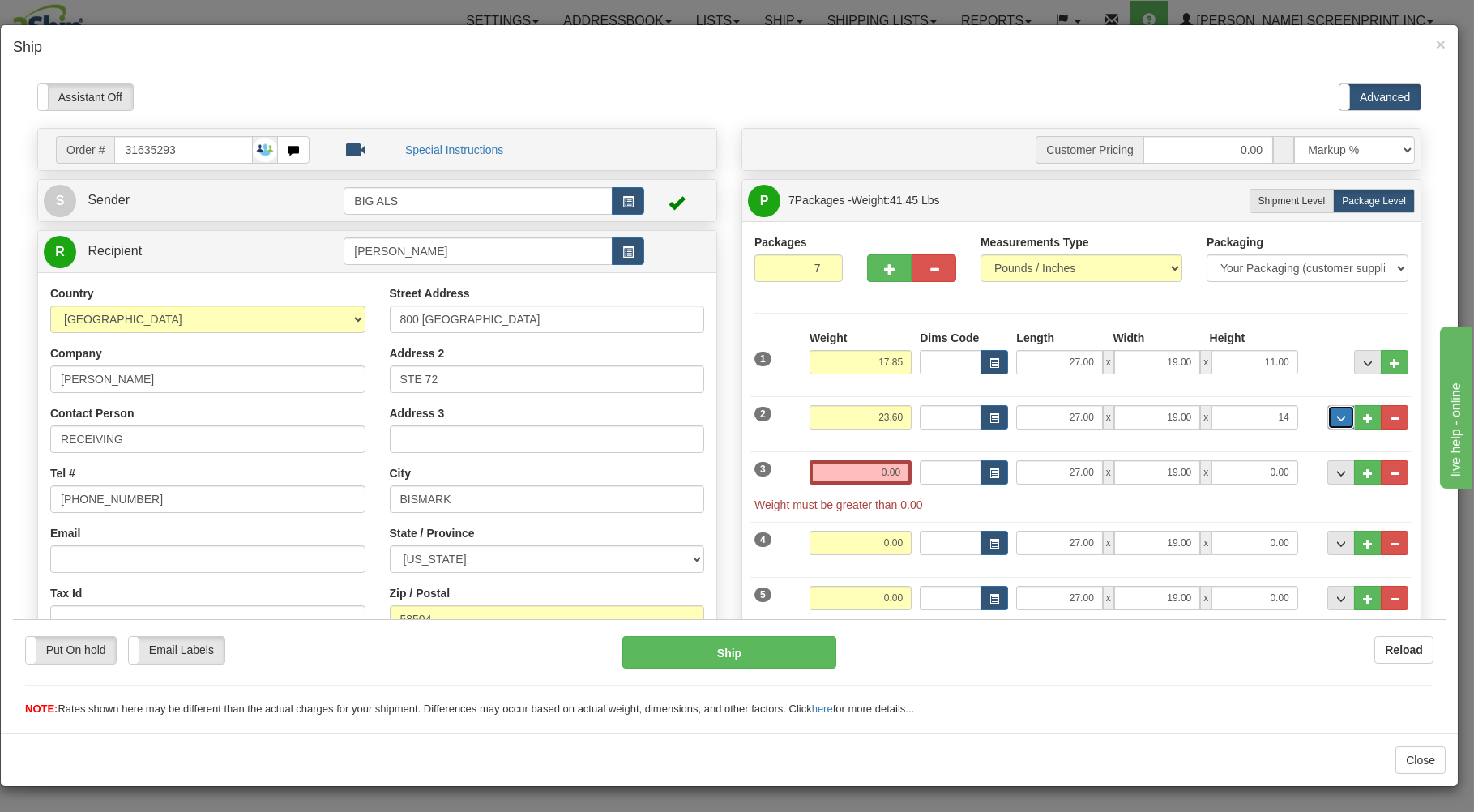
type input "14.00"
click at [825, 477] on input "0.00" at bounding box center [860, 471] width 102 height 24
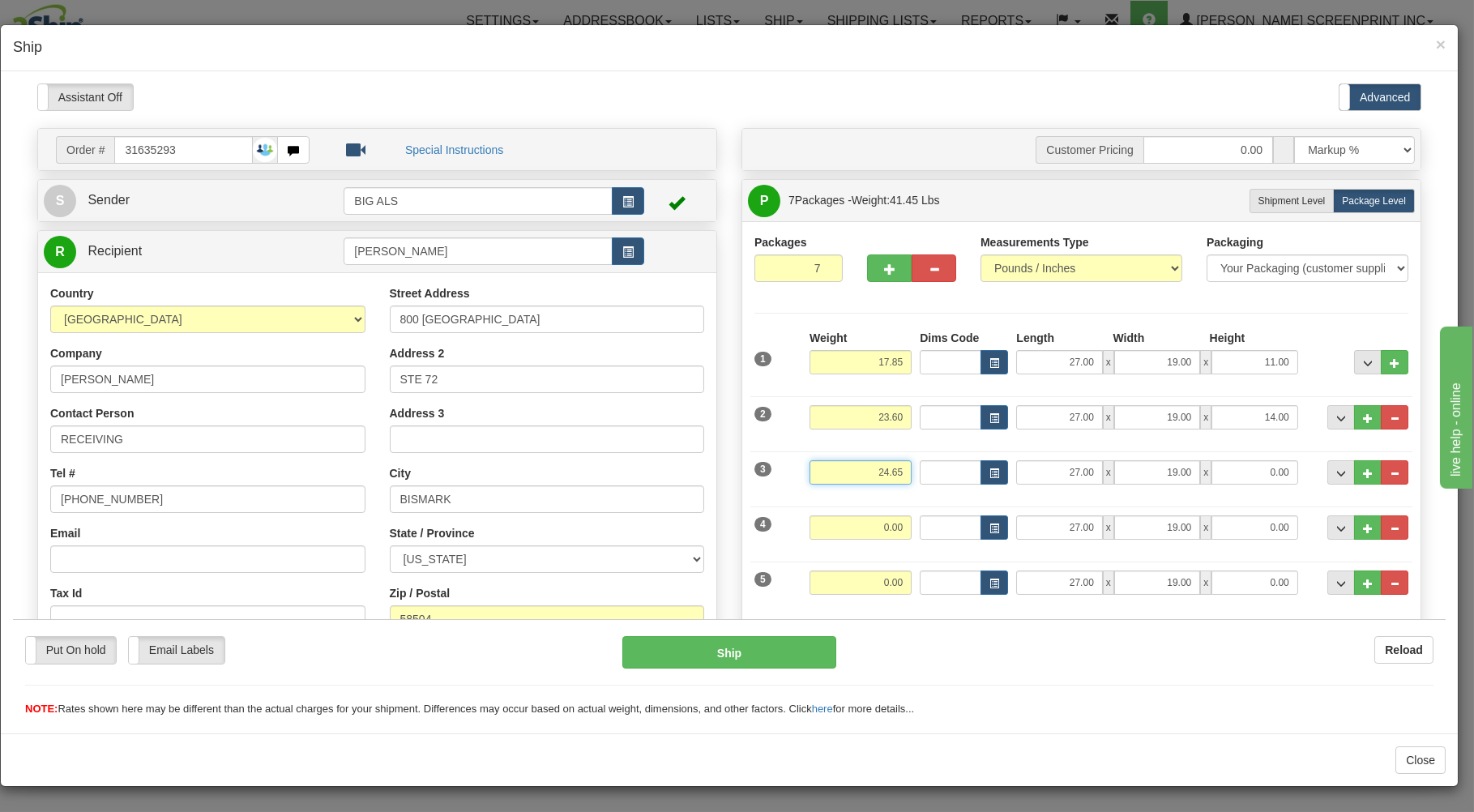
type input "24.65"
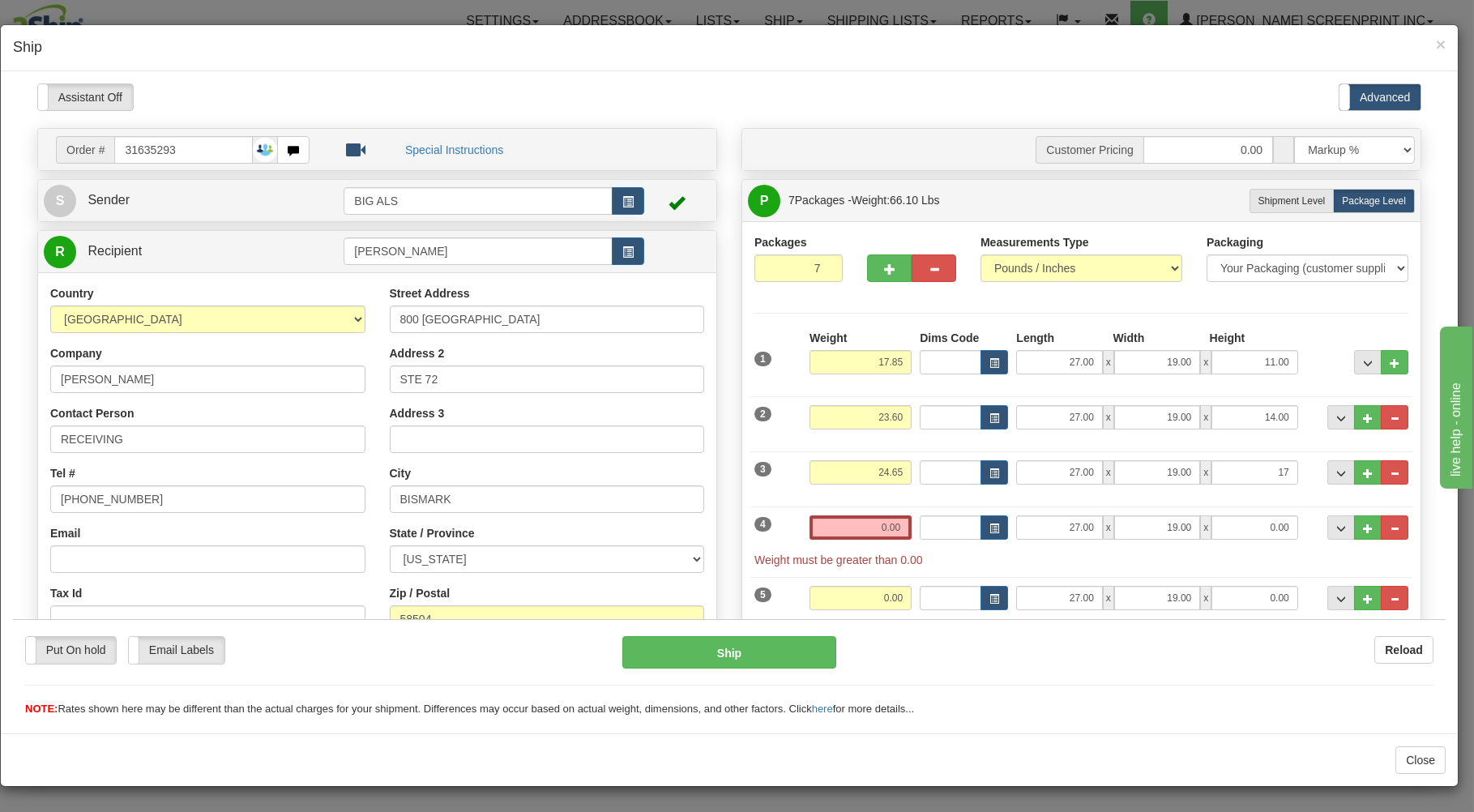
type input "17.00"
click at [832, 525] on input "0.00" at bounding box center [860, 527] width 102 height 24
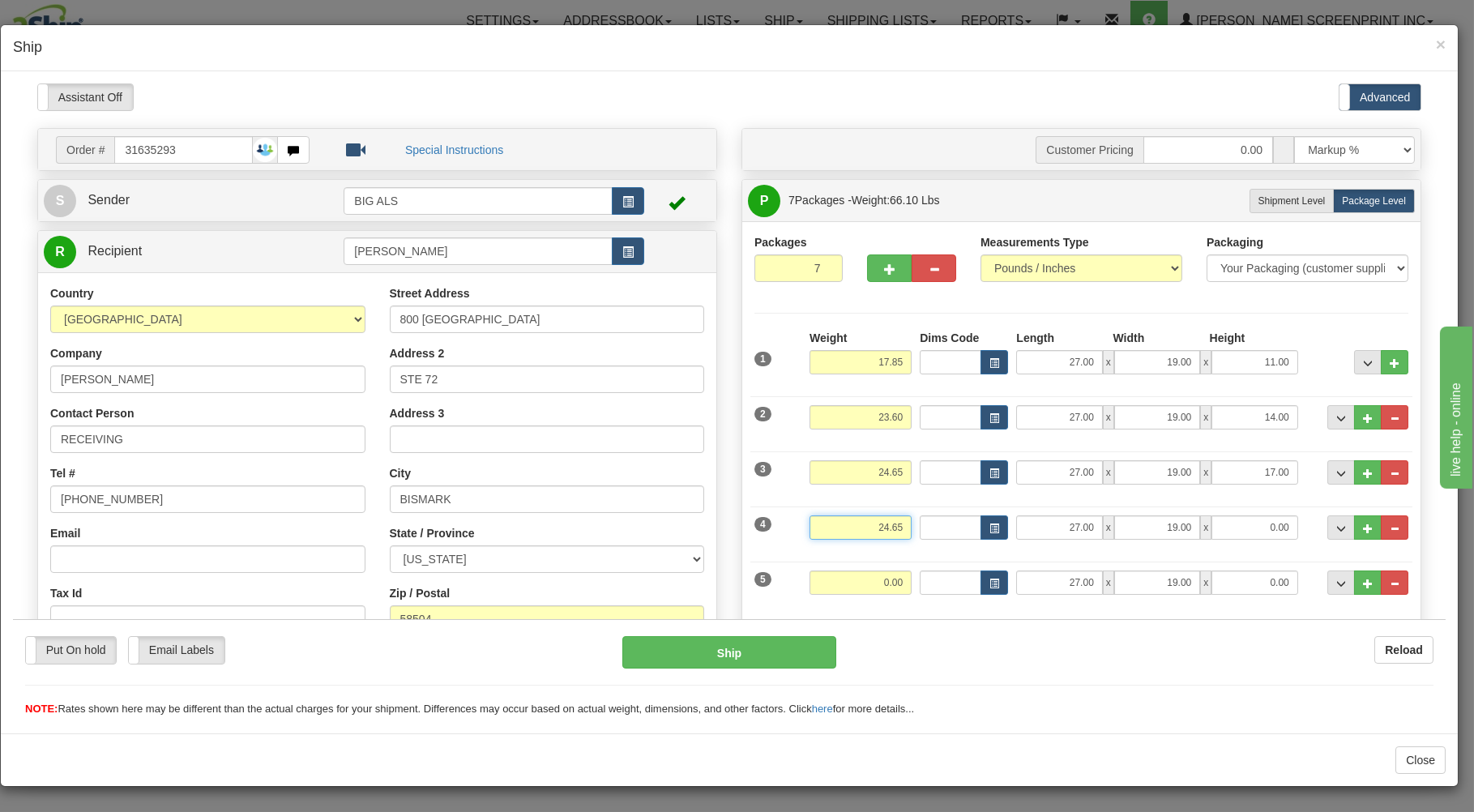
type input "24.65"
type input "17.00"
click at [820, 586] on input "0.00" at bounding box center [860, 582] width 102 height 24
type input "17.90"
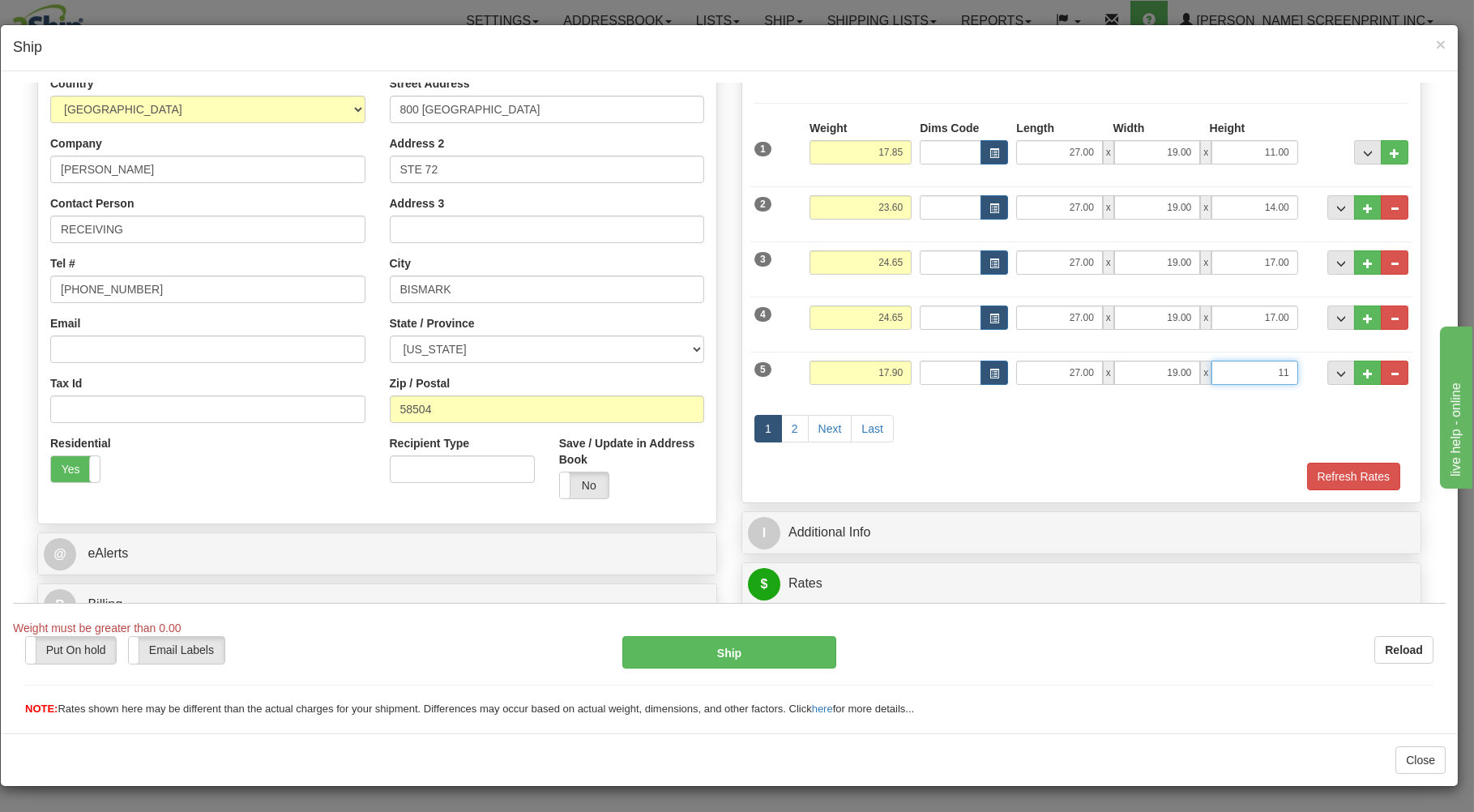
scroll to position [260, 0]
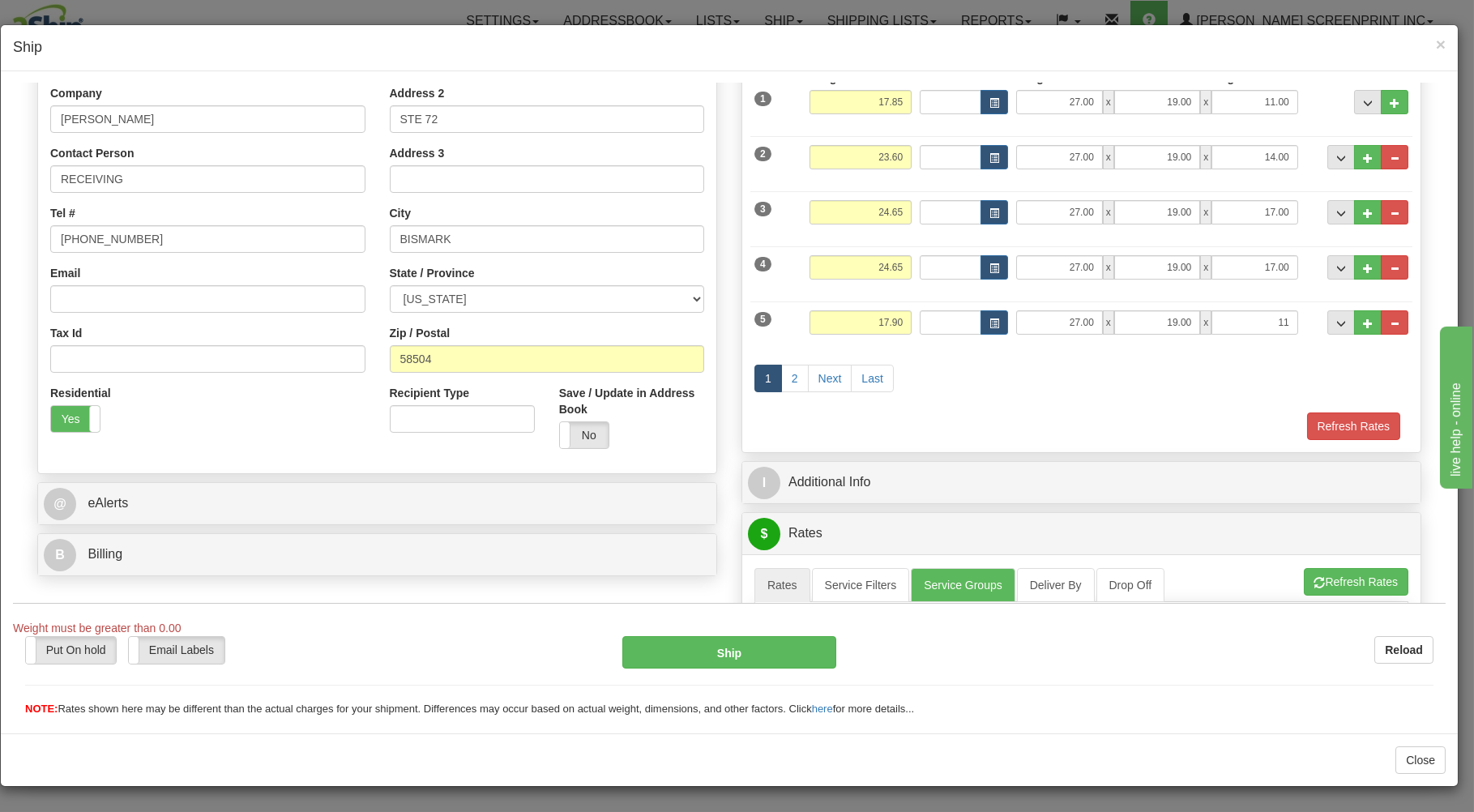
type input "11.00"
click at [800, 418] on div "Refresh Rates" at bounding box center [1081, 426] width 662 height 28
click at [789, 383] on link "2" at bounding box center [795, 378] width 28 height 28
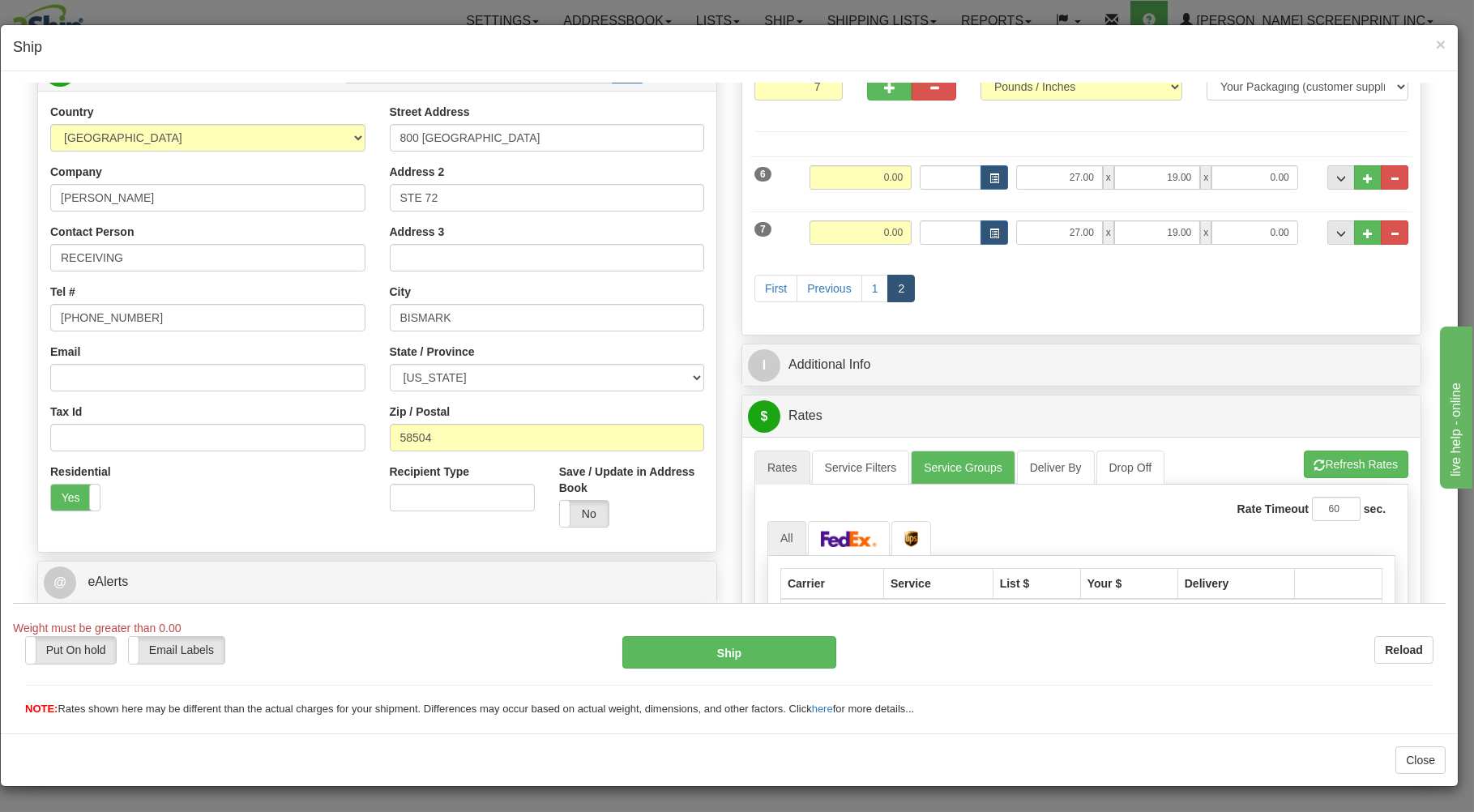
scroll to position [87, 0]
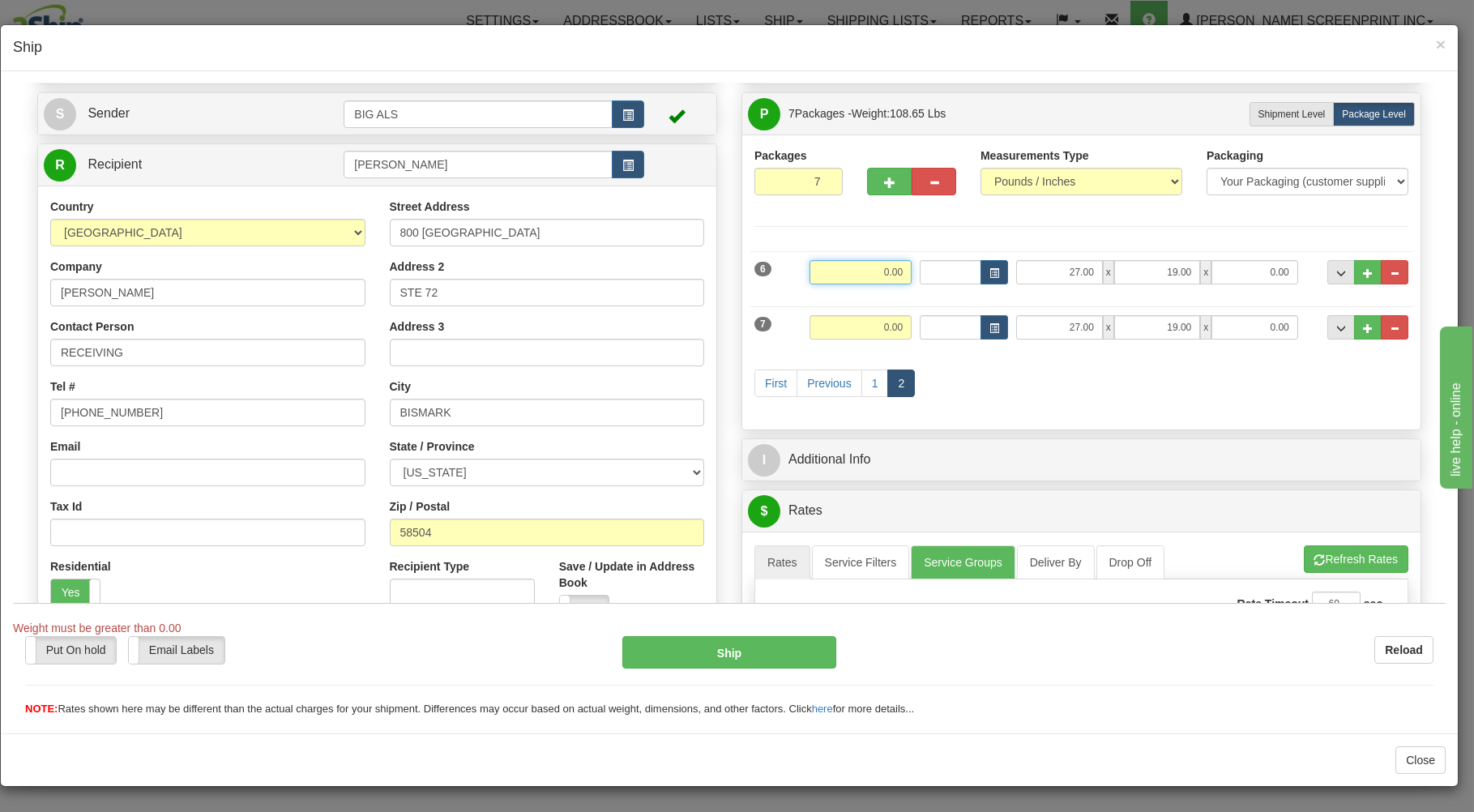
click at [849, 273] on input "0.00" at bounding box center [860, 272] width 102 height 24
type input "2"
type input "23.20"
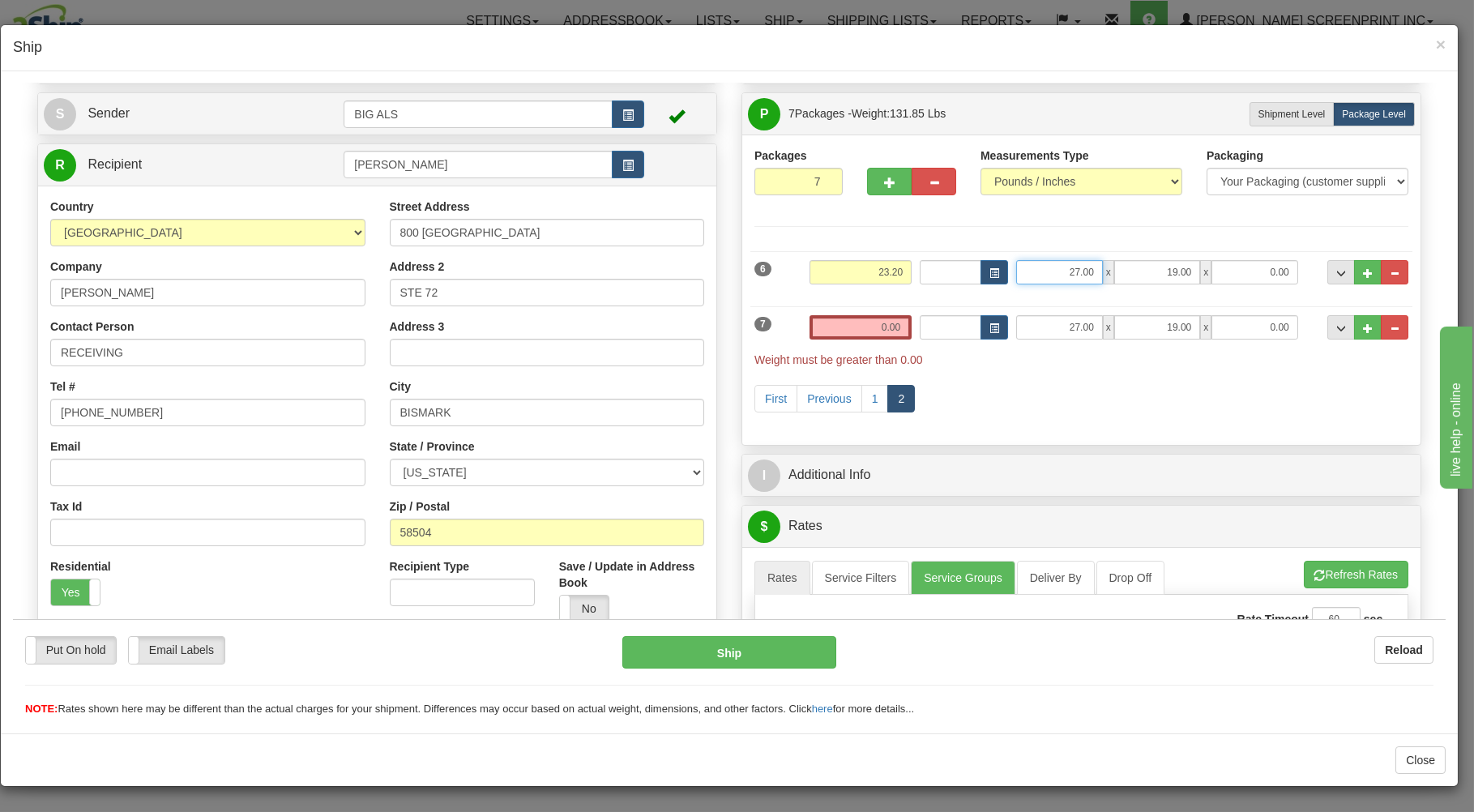
drag, startPoint x: 1050, startPoint y: 270, endPoint x: 1125, endPoint y: 271, distance: 75.0
click at [1102, 271] on input "27.00" at bounding box center [1059, 272] width 86 height 24
type input "38.00"
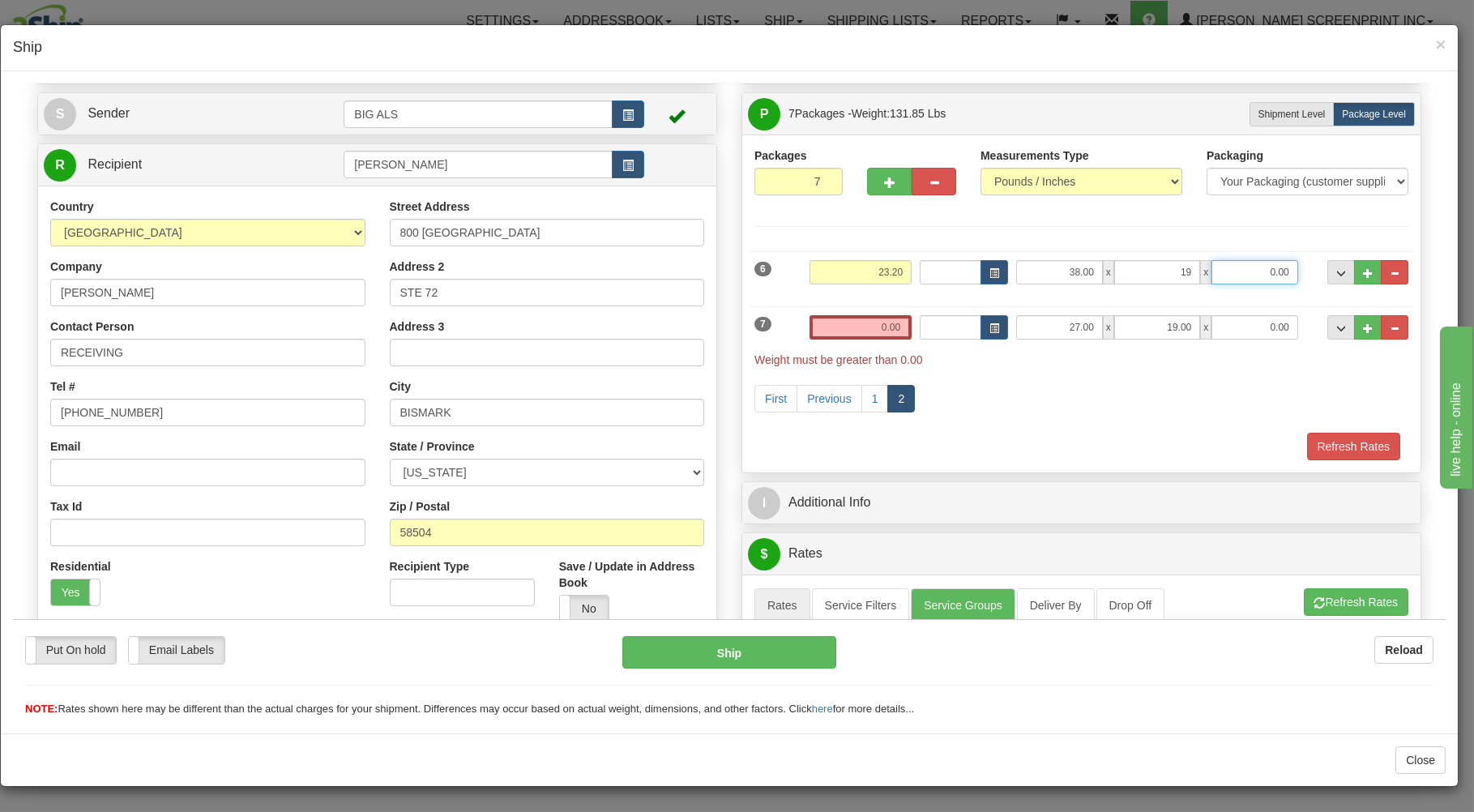
type input "19.00"
type input "9.00"
click at [848, 333] on input "0.00" at bounding box center [860, 327] width 102 height 24
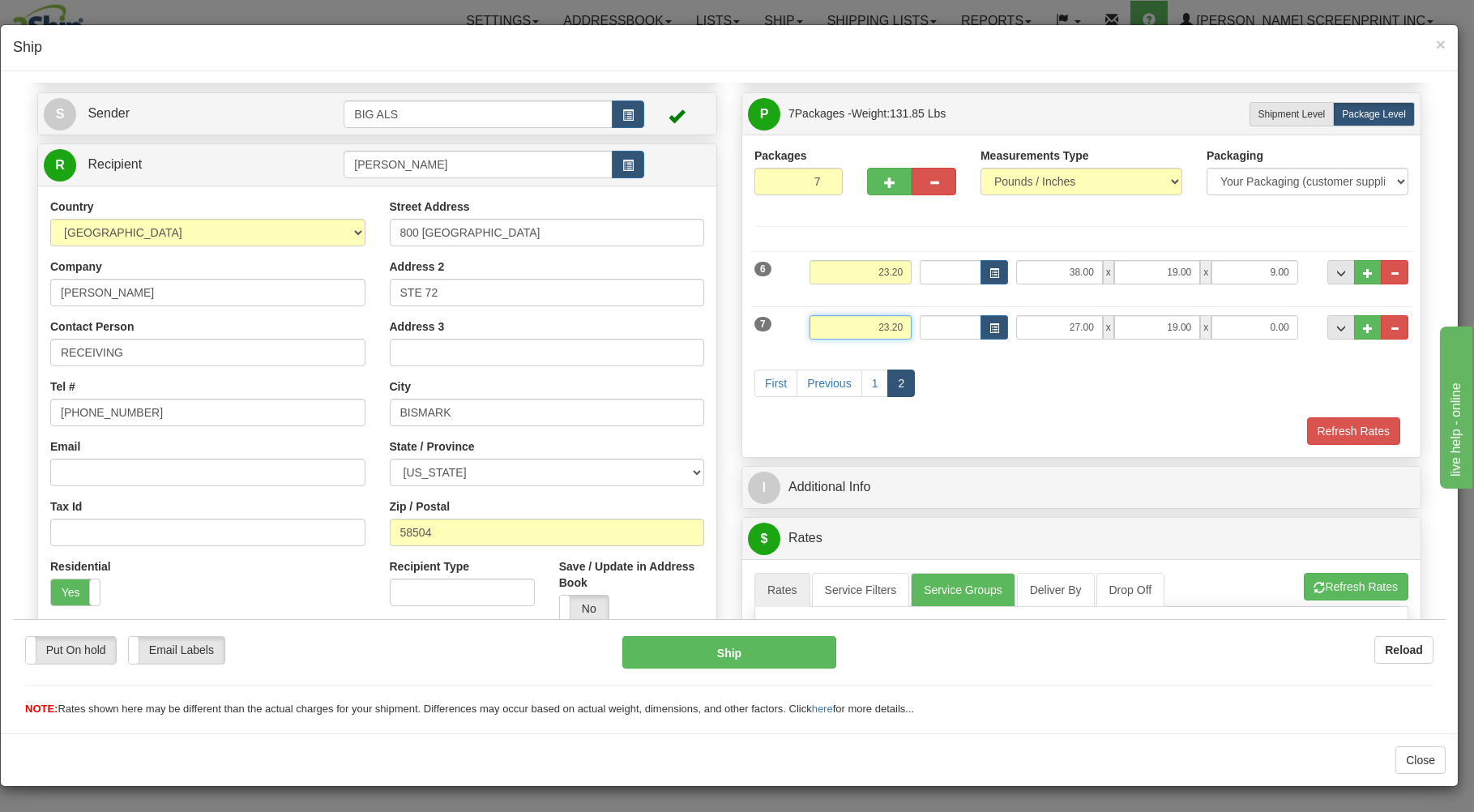
type input "23.20"
type input "38.00"
type input "19.00"
type input "20.00"
click at [863, 383] on link "1" at bounding box center [875, 383] width 28 height 28
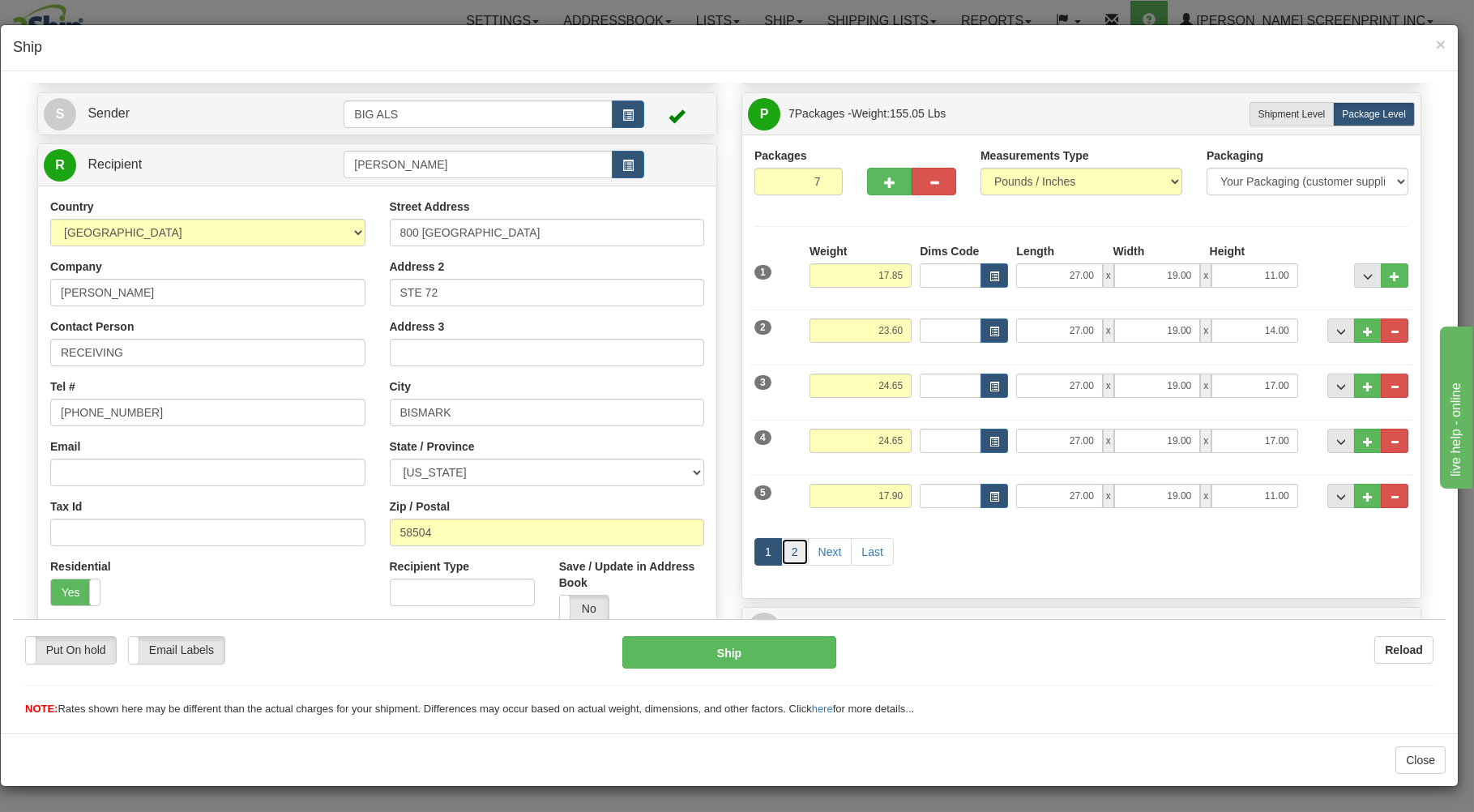
click at [791, 552] on link "2" at bounding box center [795, 551] width 28 height 28
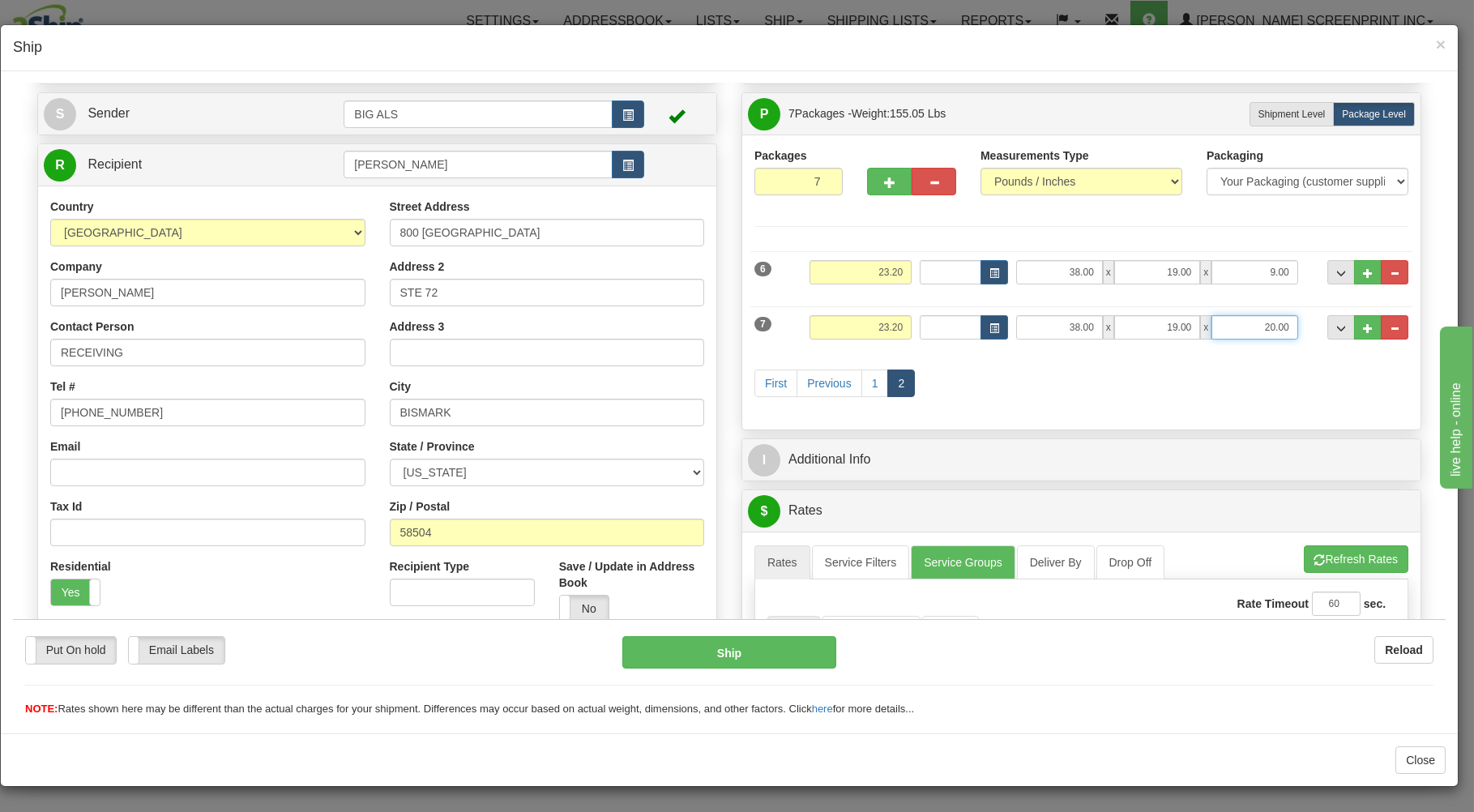
drag, startPoint x: 1242, startPoint y: 327, endPoint x: 1295, endPoint y: 319, distance: 53.6
click at [1295, 319] on input "20.00" at bounding box center [1255, 327] width 86 height 24
type input "9.00"
drag, startPoint x: 1219, startPoint y: 381, endPoint x: 1229, endPoint y: 392, distance: 14.9
click at [1228, 392] on div "First Previous 1 2" at bounding box center [1081, 384] width 662 height 64
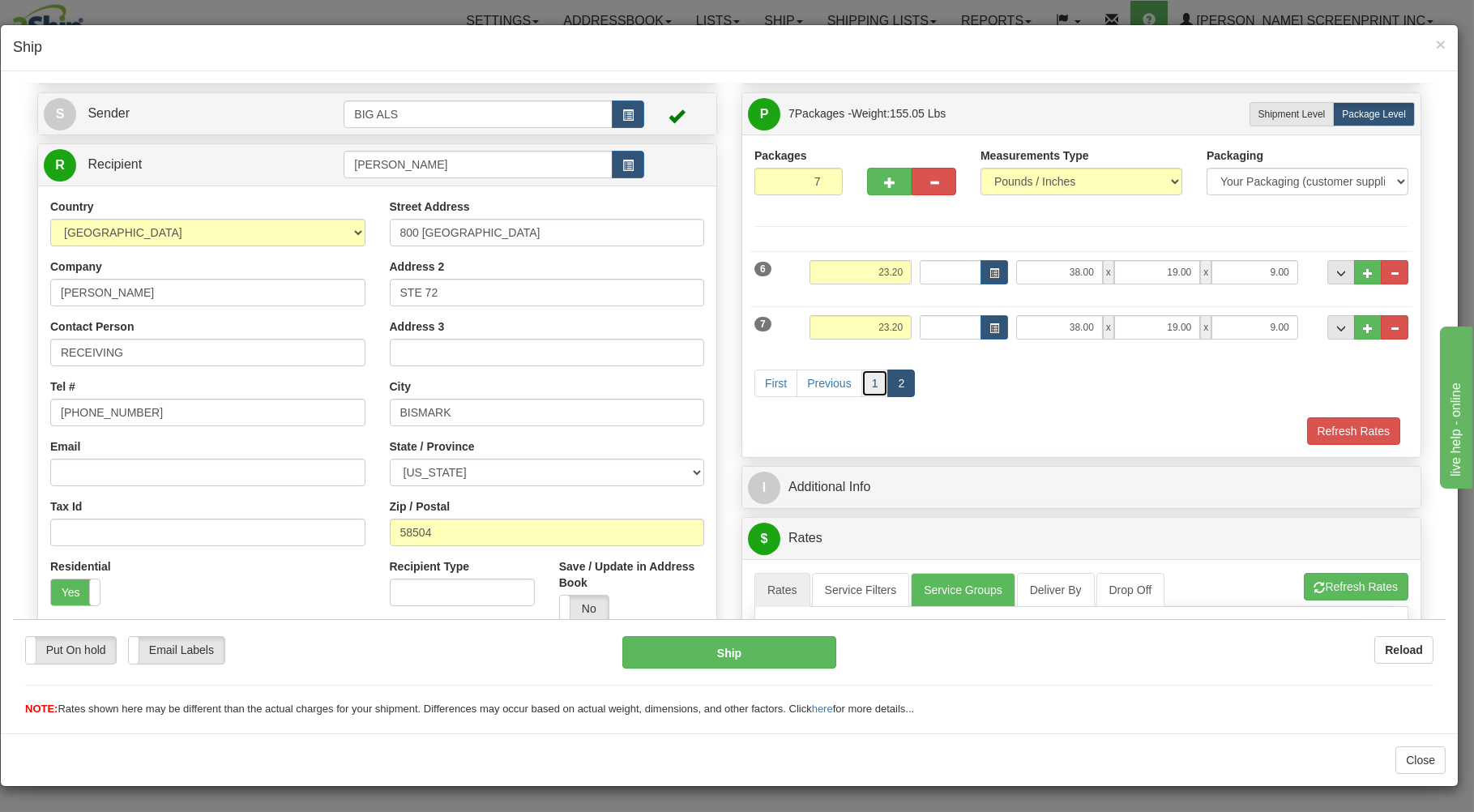
click at [868, 378] on link "1" at bounding box center [875, 383] width 28 height 28
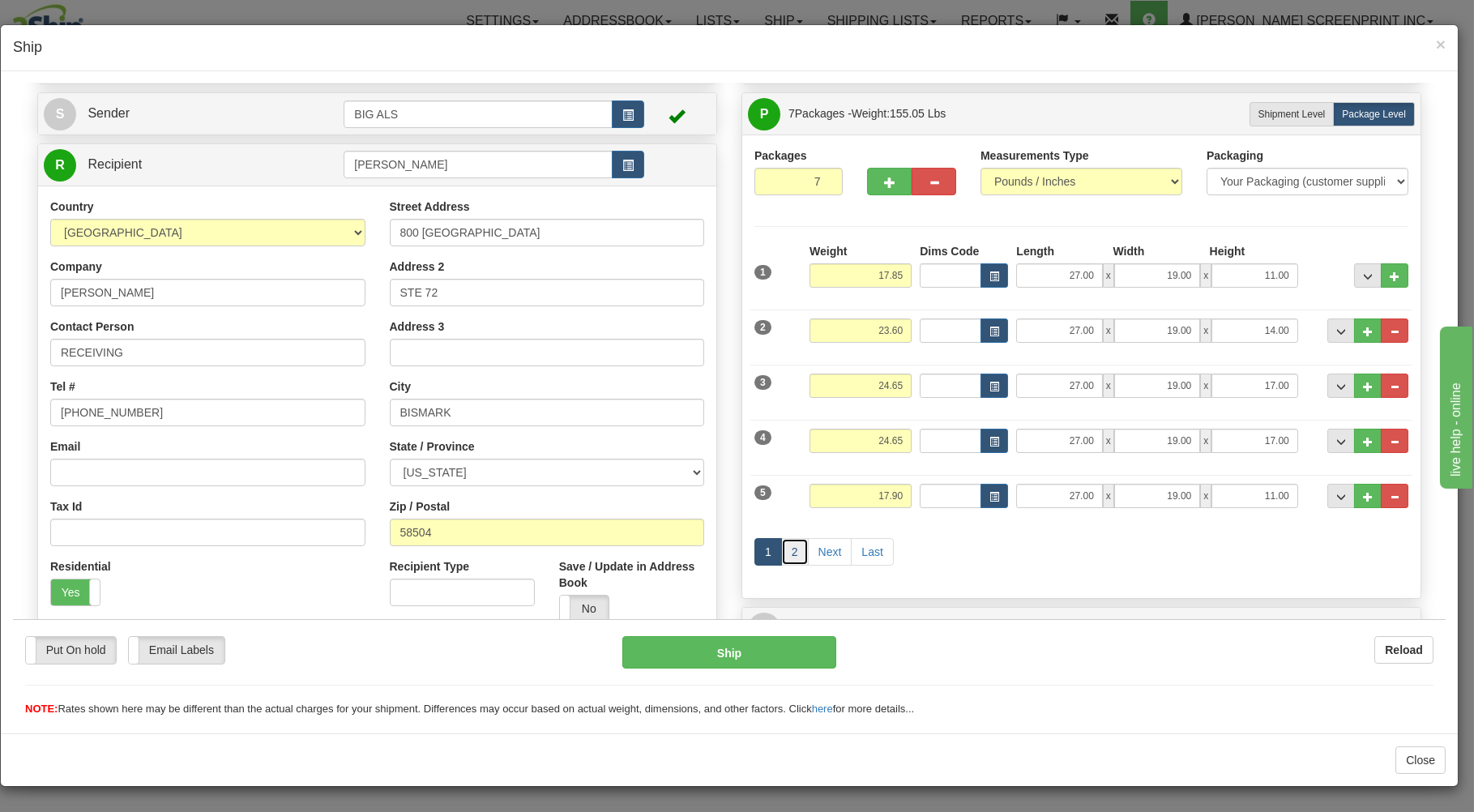
click at [789, 549] on link "2" at bounding box center [795, 551] width 28 height 28
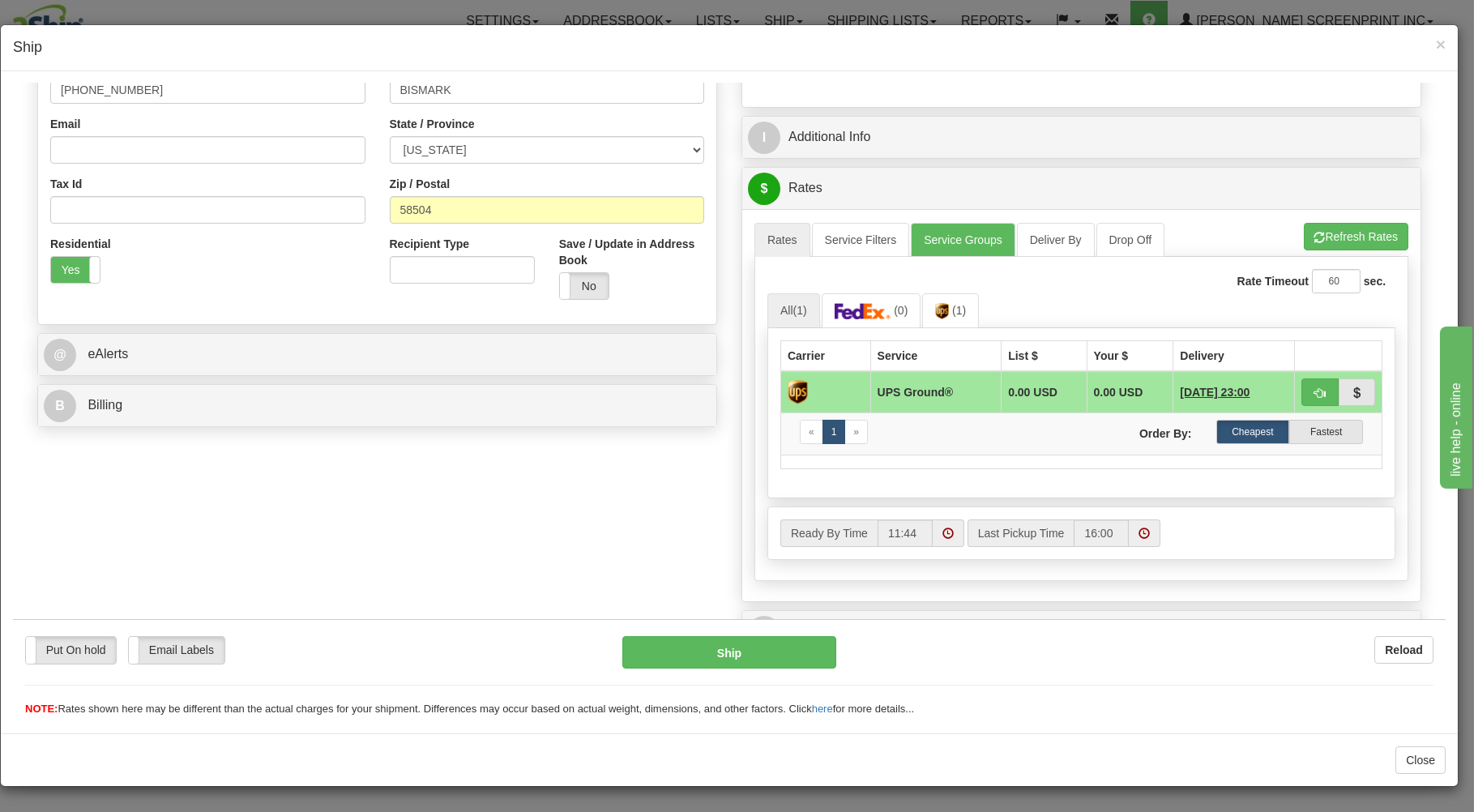
scroll to position [434, 0]
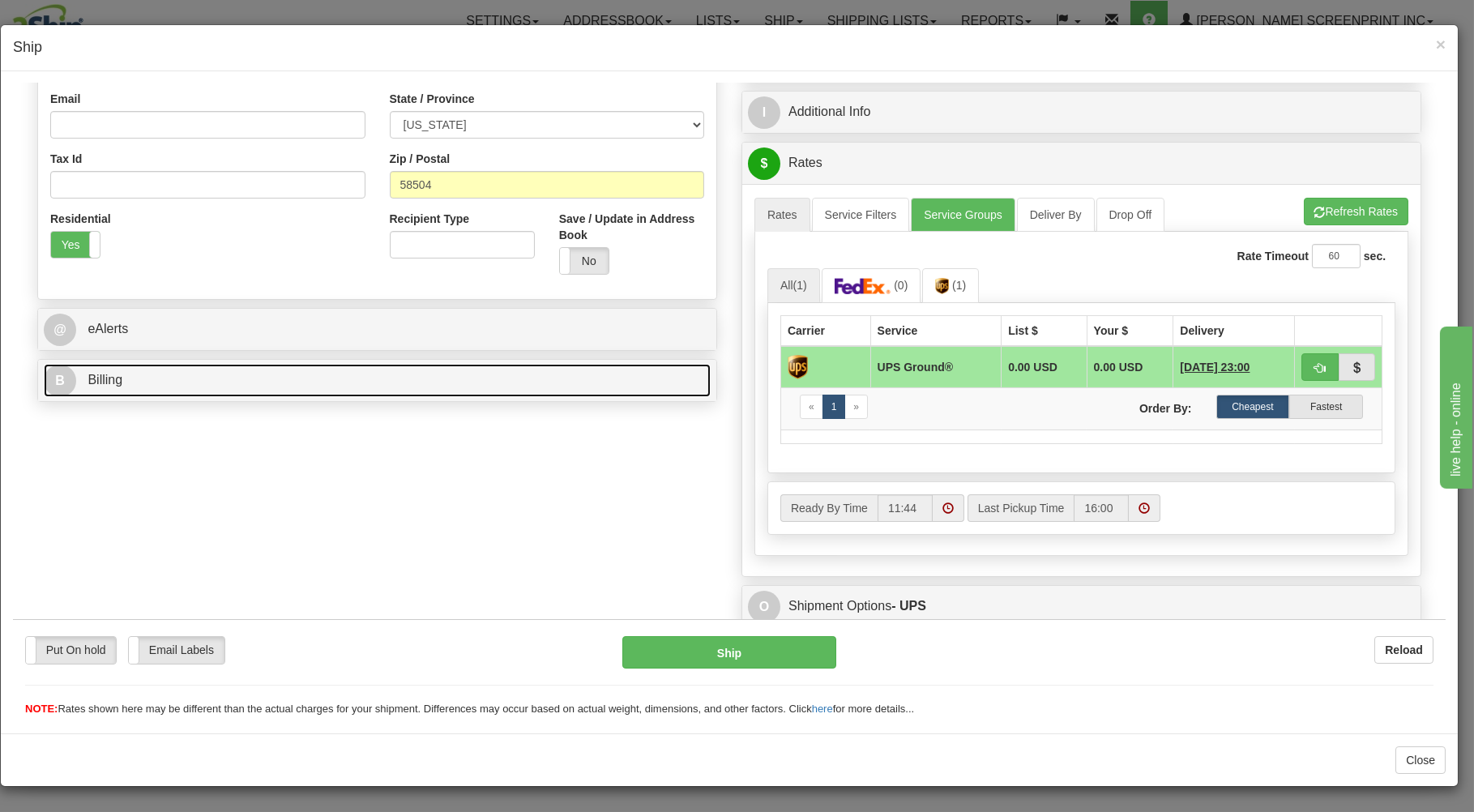
click at [304, 385] on link "B Billing" at bounding box center [377, 379] width 667 height 33
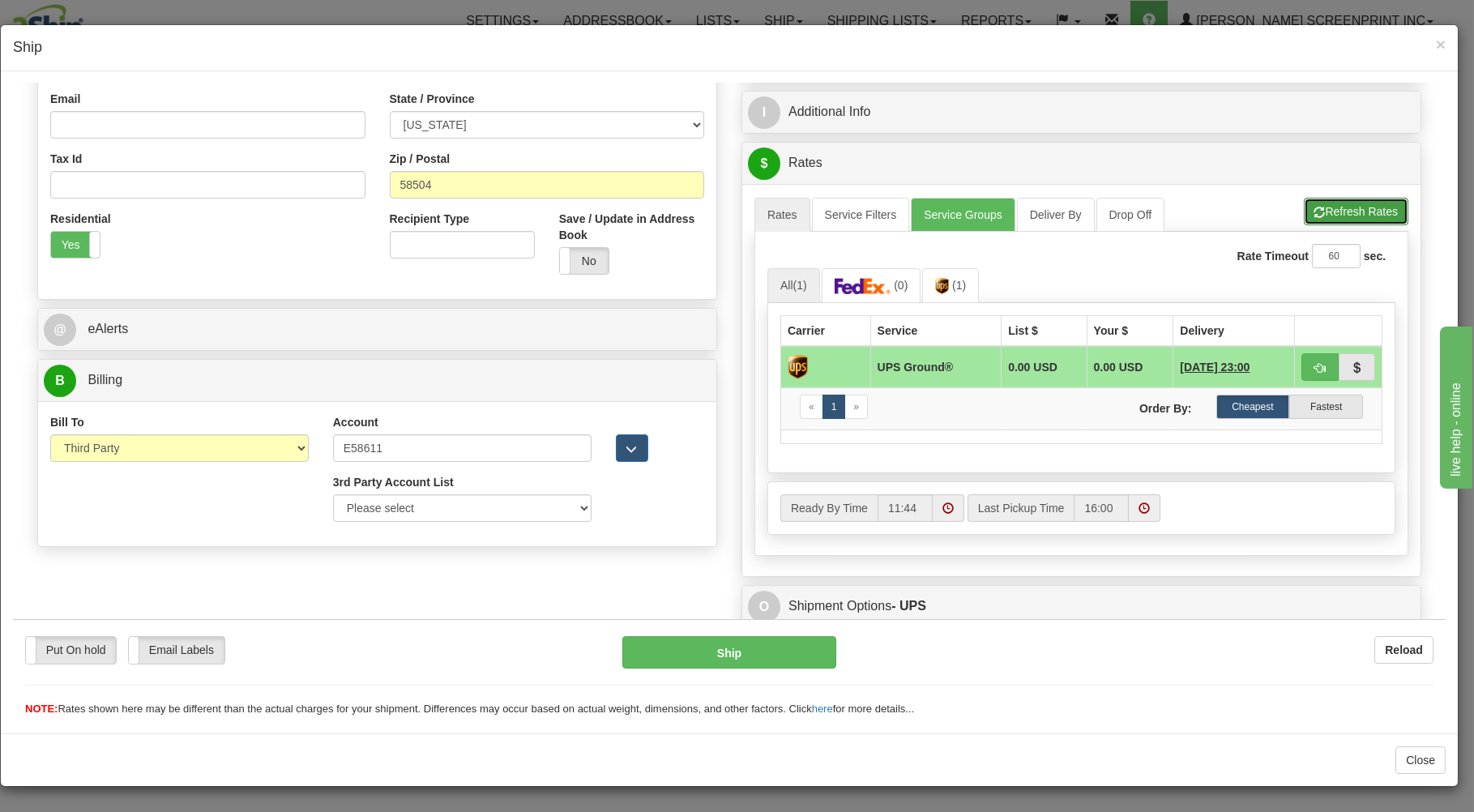
click at [1361, 213] on button "Refresh Rates" at bounding box center [1356, 211] width 105 height 28
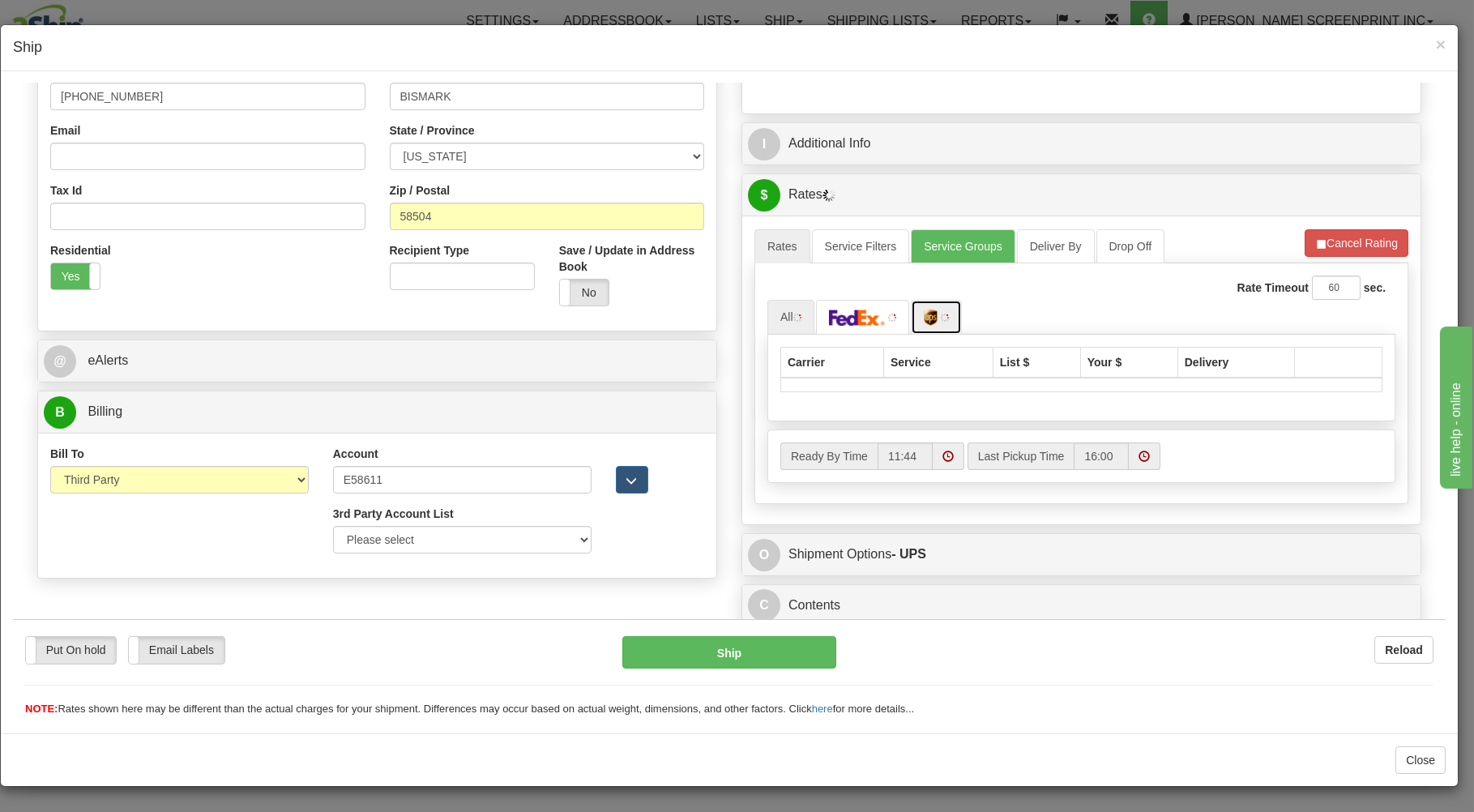
click at [935, 317] on link at bounding box center [936, 316] width 51 height 35
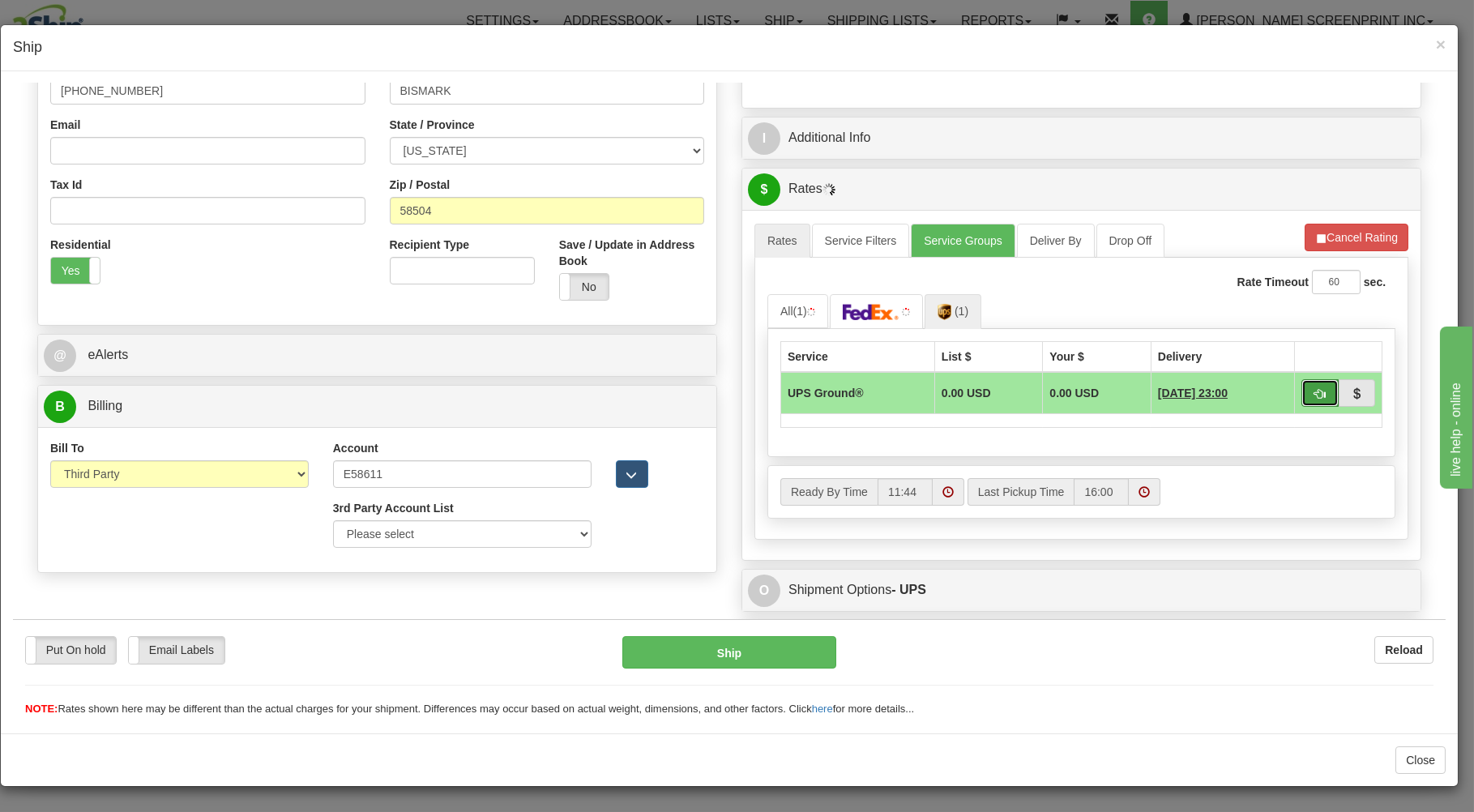
click at [1301, 385] on button "button" at bounding box center [1319, 392] width 38 height 28
click at [1311, 387] on button "button" at bounding box center [1319, 392] width 38 height 28
type input "03"
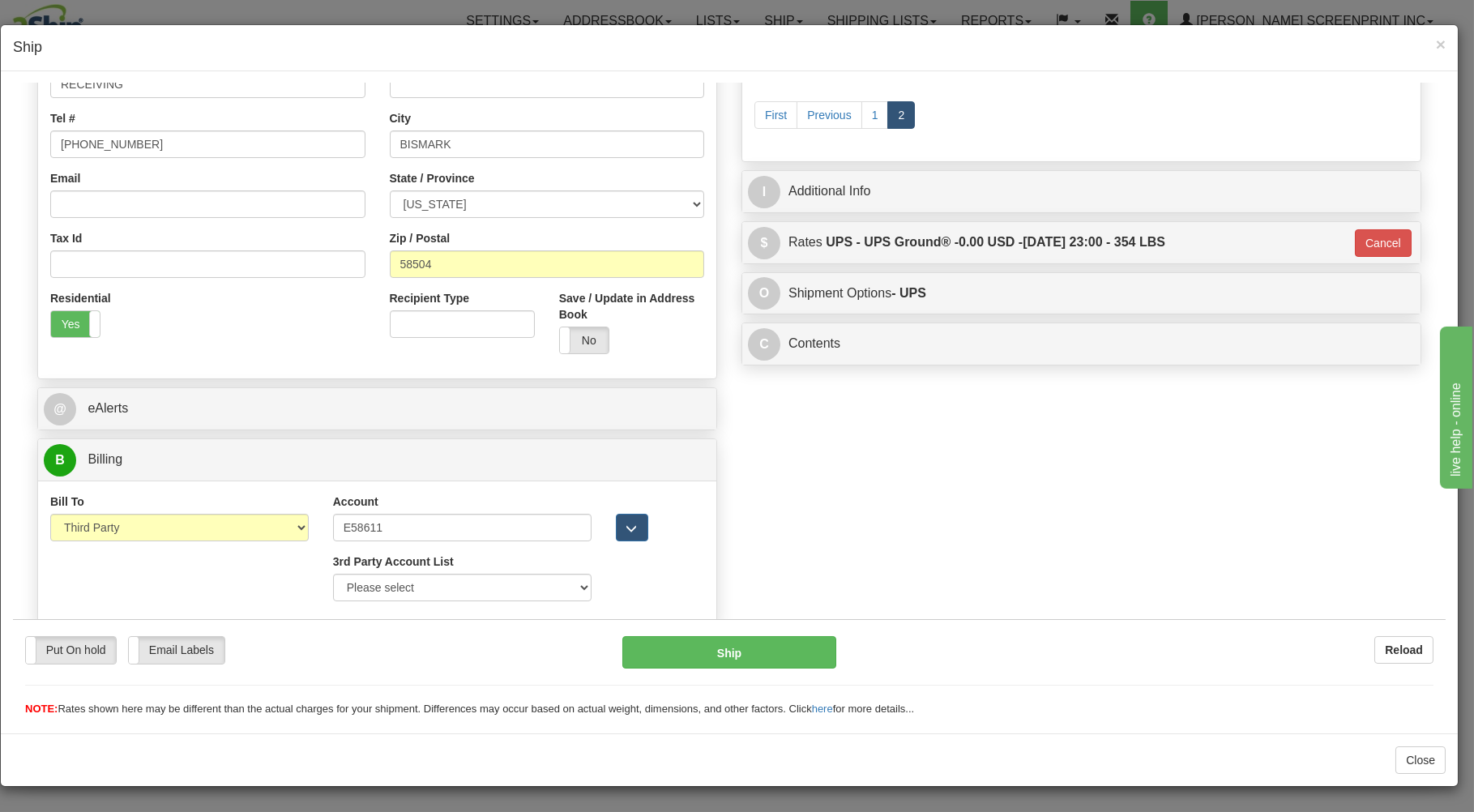
scroll to position [358, 0]
click at [774, 642] on button "Ship" at bounding box center [730, 651] width 215 height 32
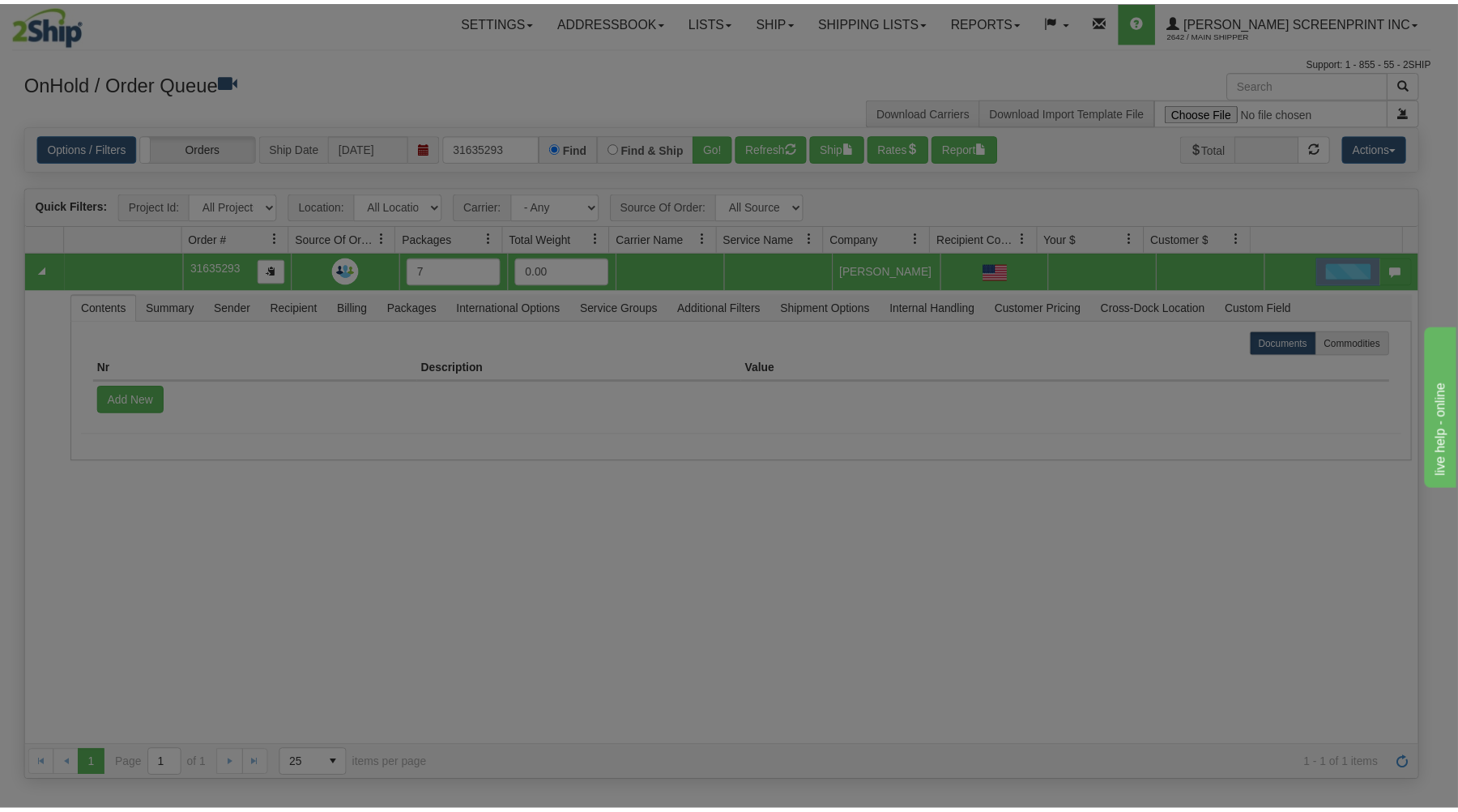
scroll to position [0, 0]
